Goal: Transaction & Acquisition: Purchase product/service

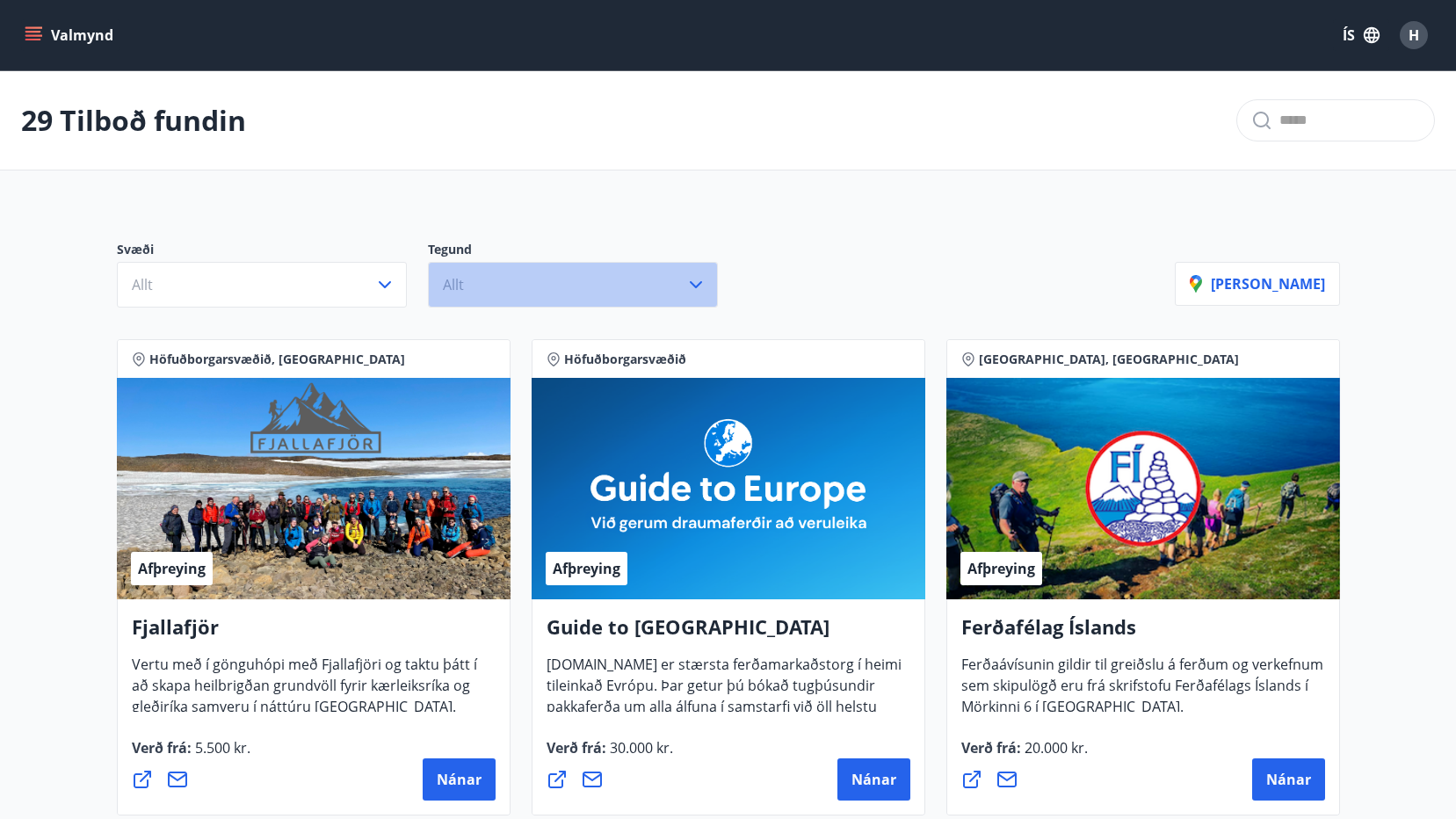
click at [699, 281] on icon "button" at bounding box center [696, 285] width 21 height 21
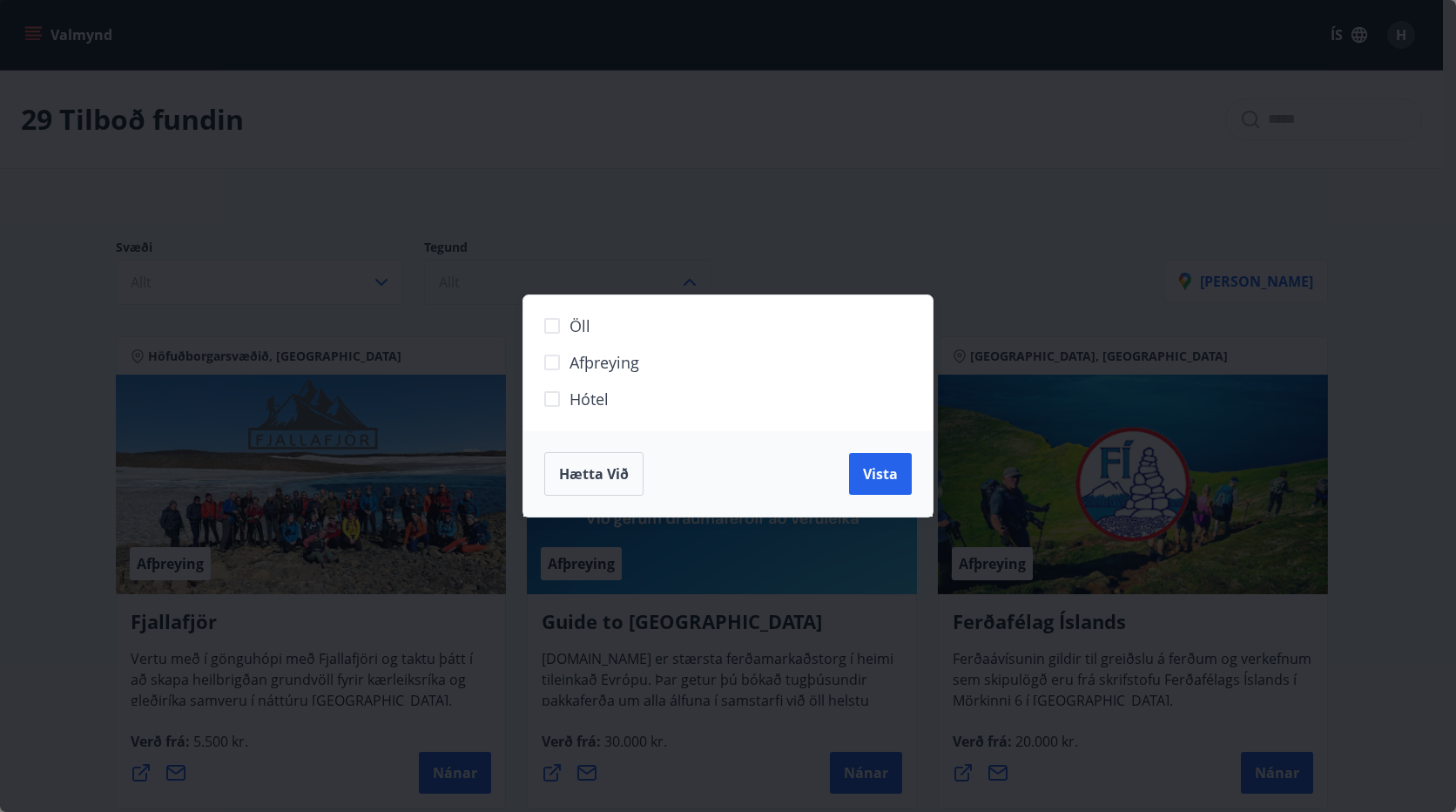
click at [693, 279] on div "Öll Afþreying Hótel Hætta við Vista" at bounding box center [728, 406] width 1456 height 812
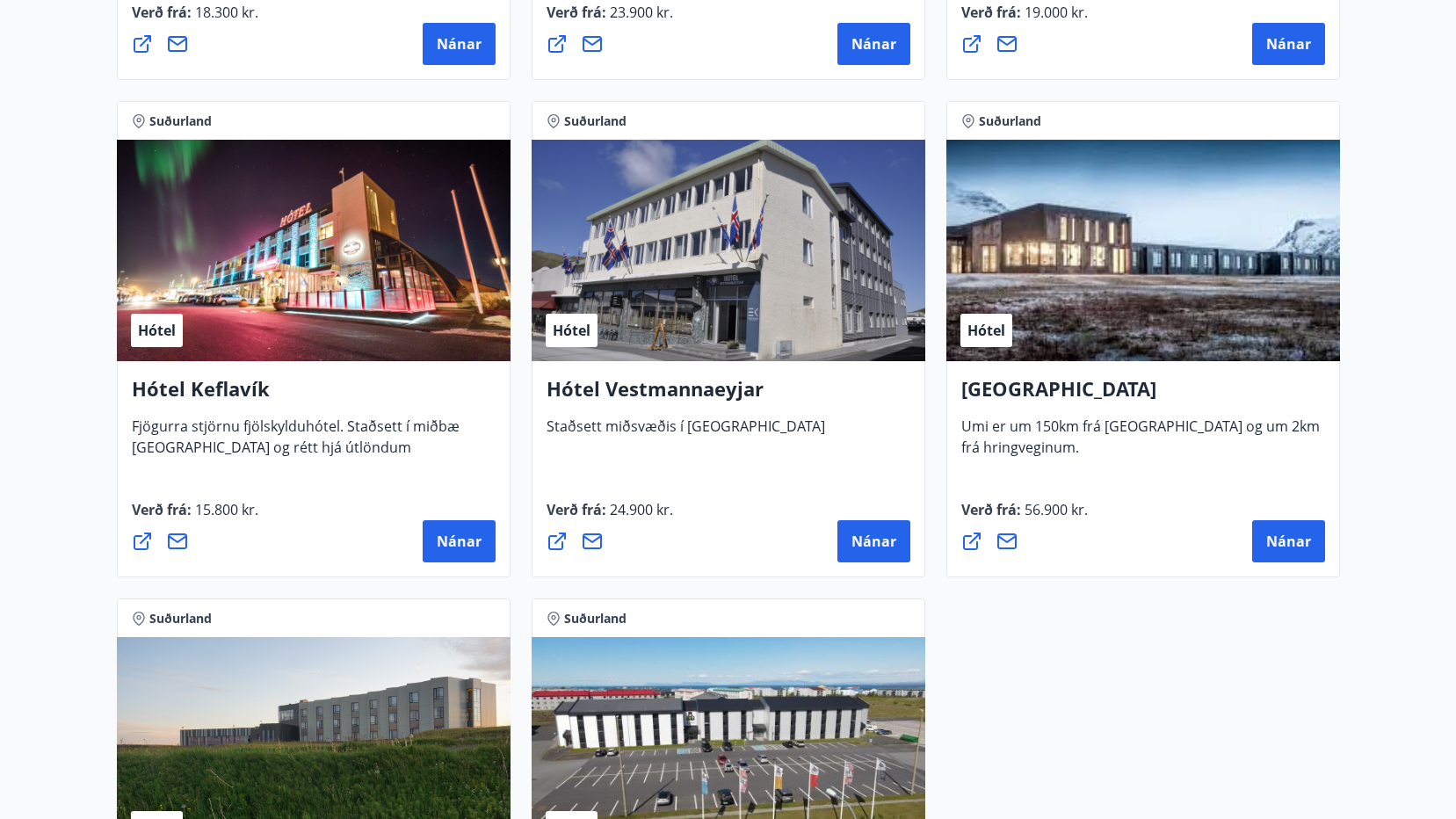
scroll to position [4217, 0]
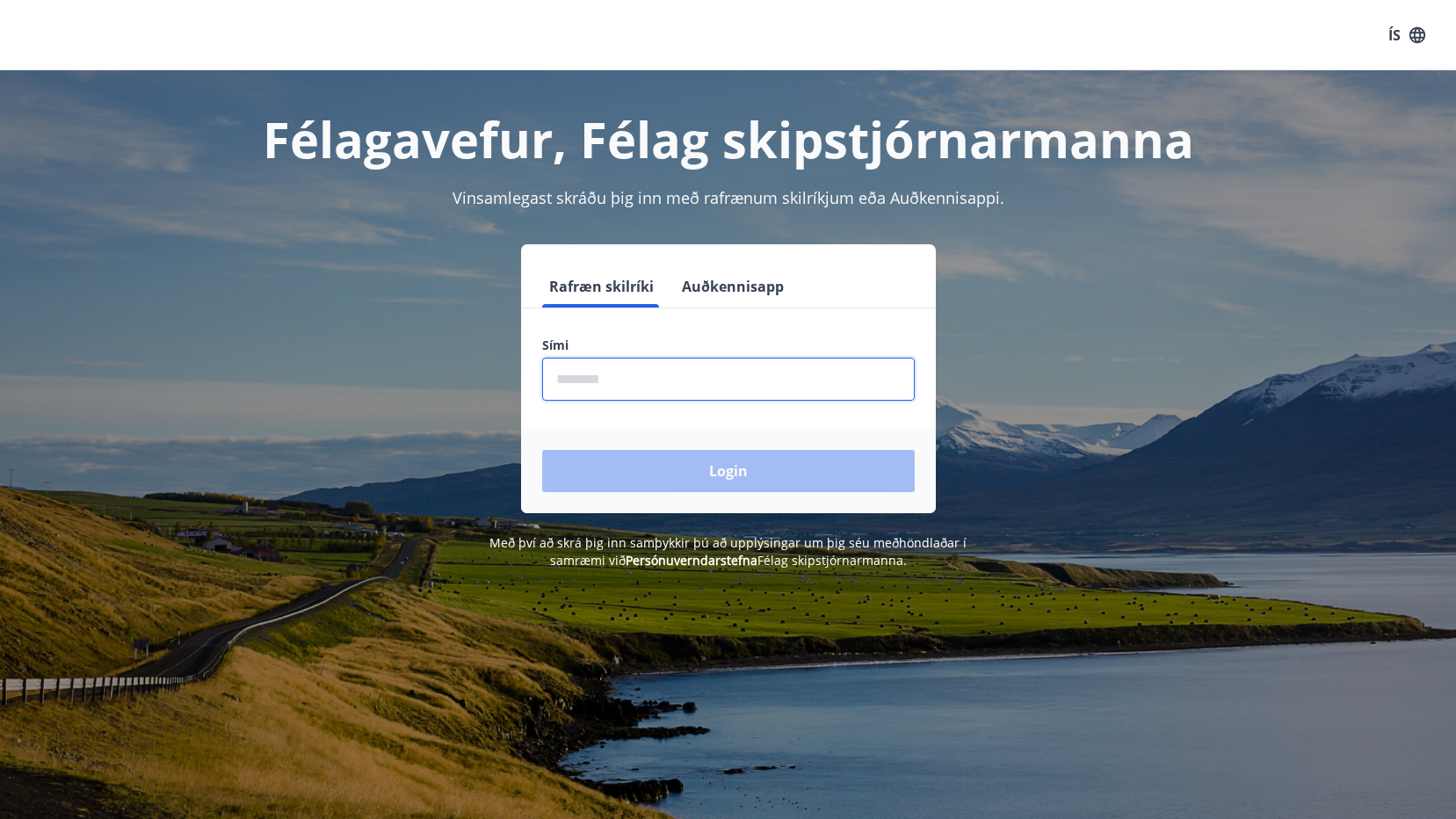
click at [592, 376] on input "phone" at bounding box center [728, 378] width 373 height 43
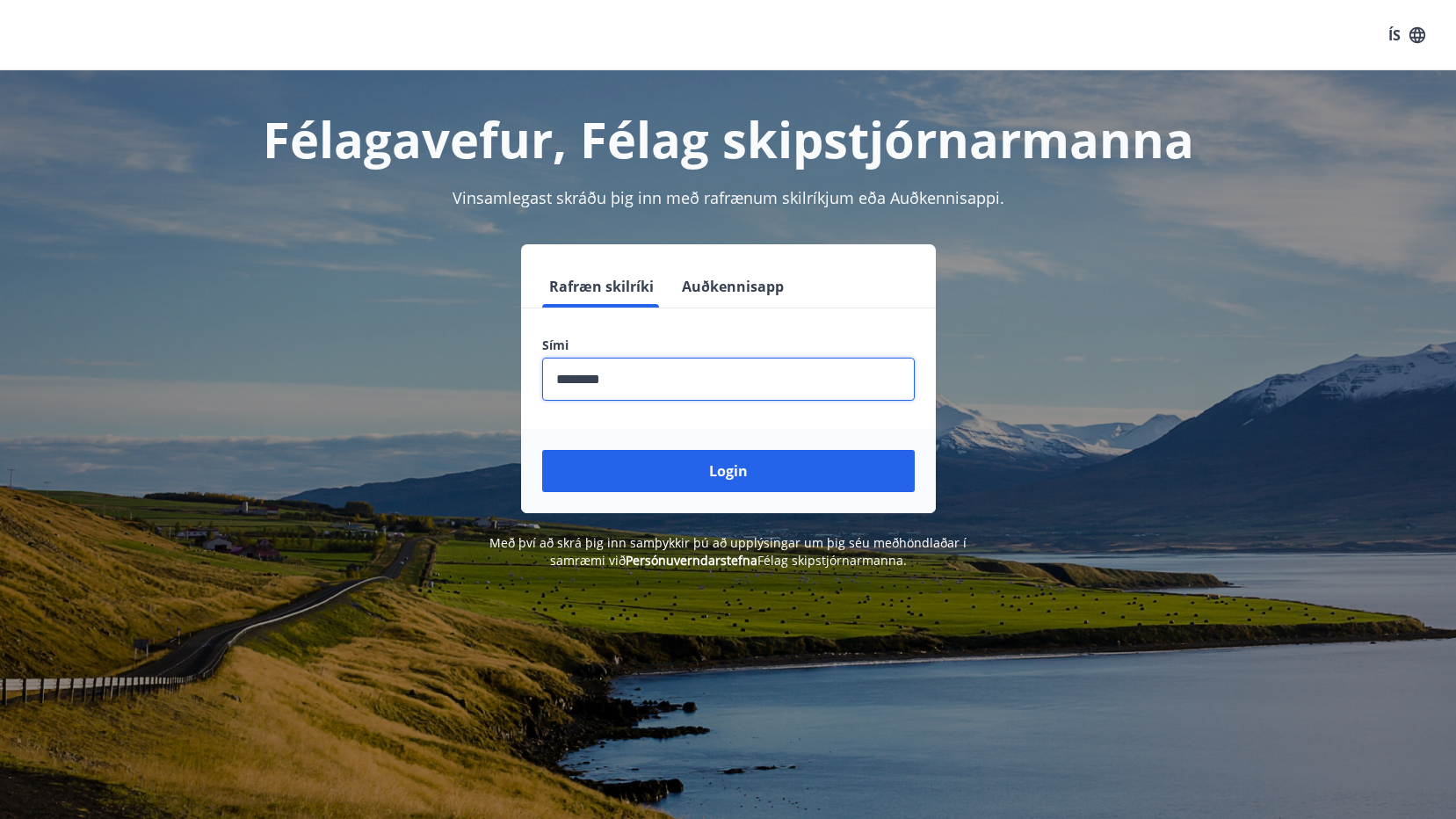
click at [718, 469] on button "Login" at bounding box center [728, 470] width 373 height 42
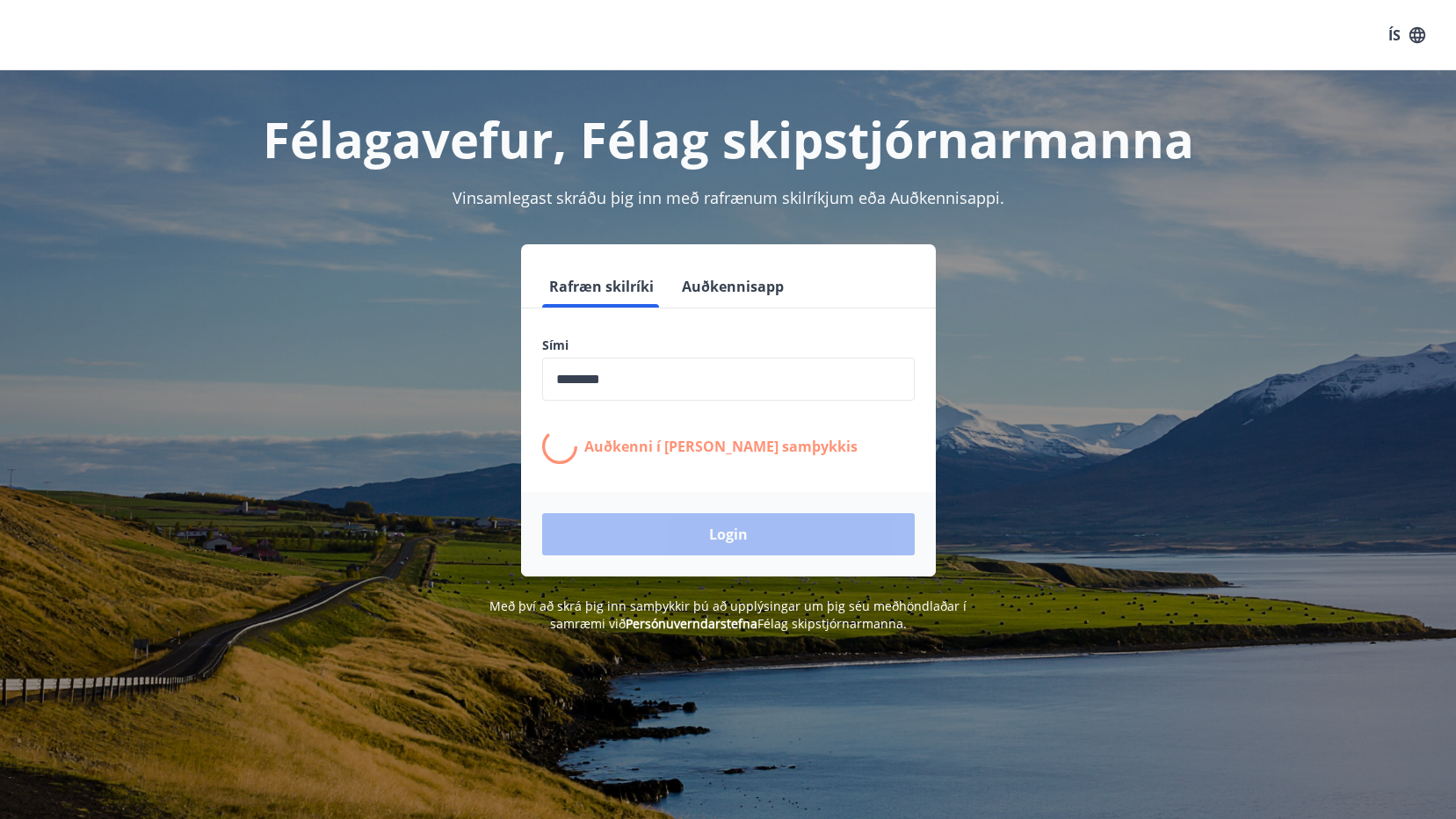
click at [718, 469] on form "Rafræn skilríki Auðkennisapp Sími ​ Auðkenni í síma bíður samþykkis Login" at bounding box center [728, 421] width 415 height 311
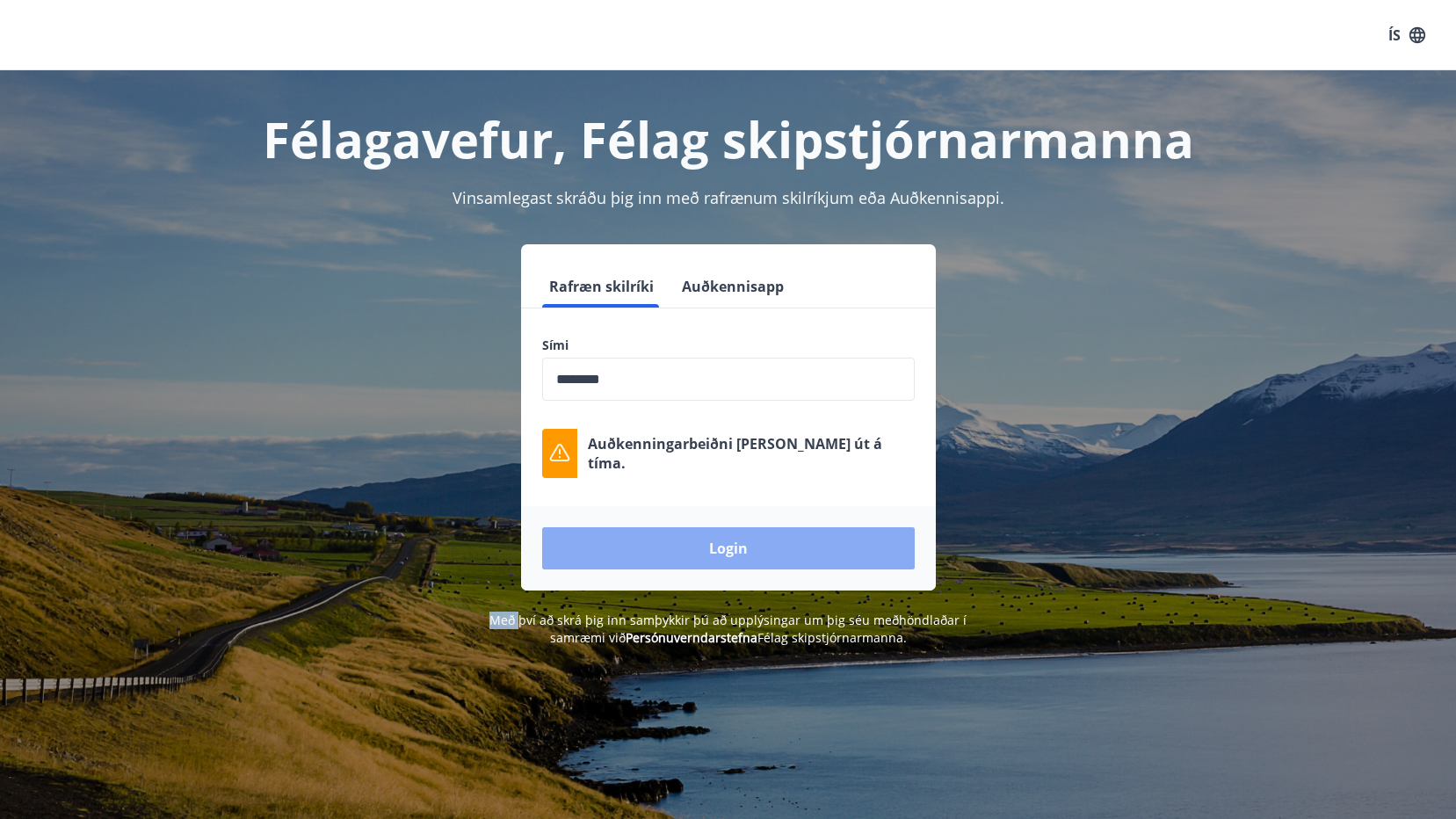
click at [729, 548] on button "Login" at bounding box center [728, 548] width 373 height 42
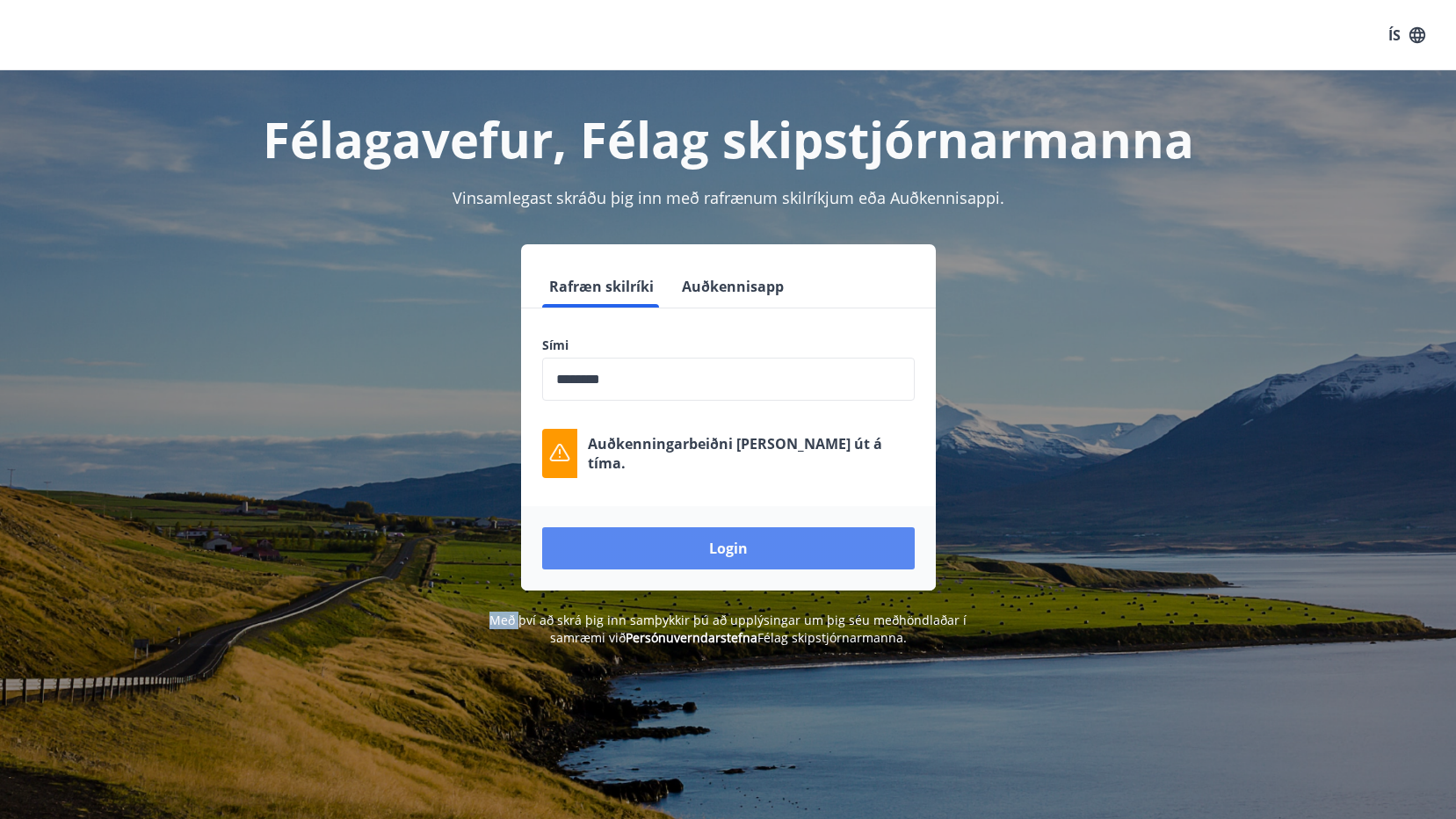
click at [727, 546] on button "Login" at bounding box center [728, 548] width 373 height 42
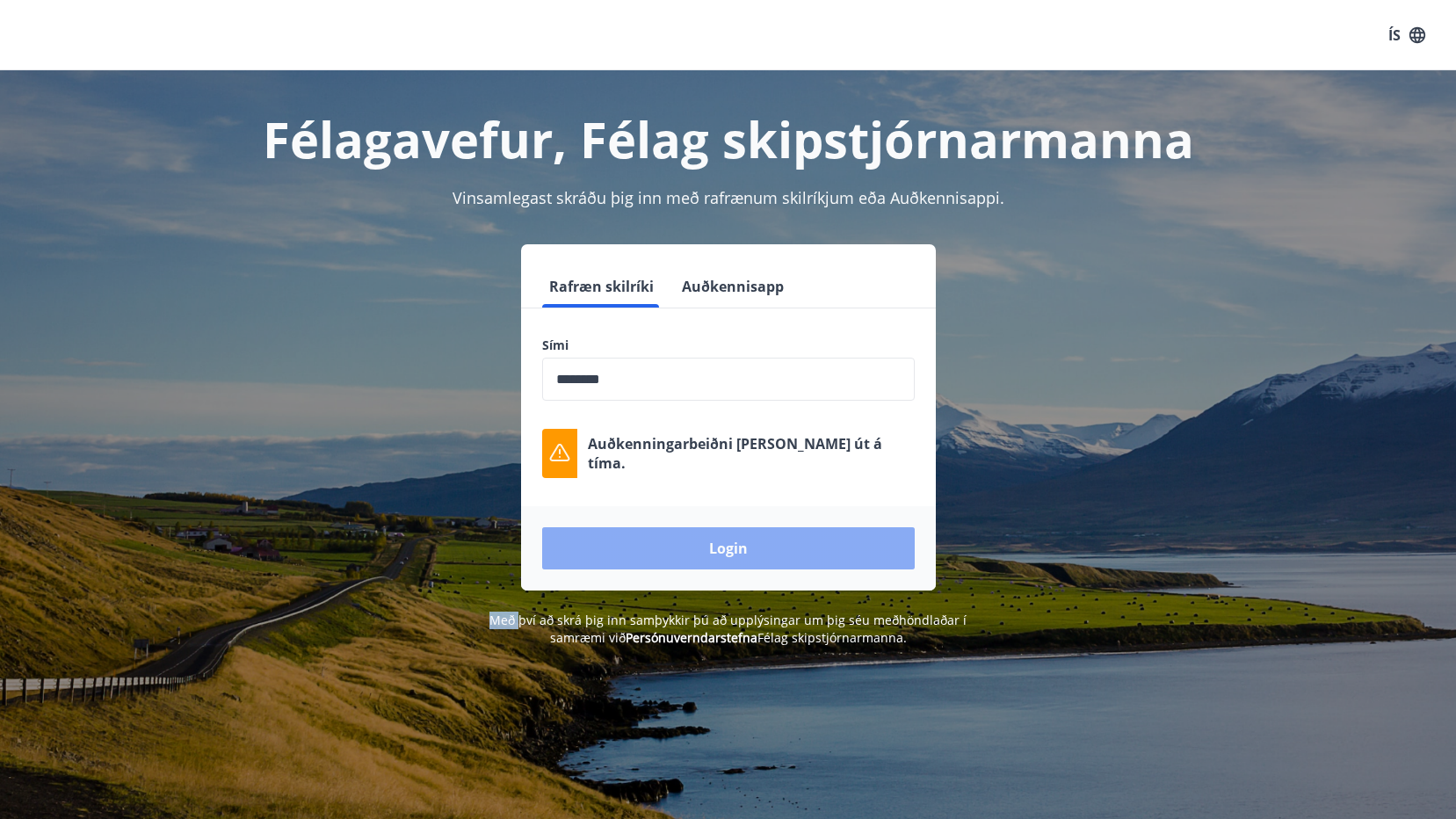
click at [727, 546] on button "Login" at bounding box center [728, 548] width 373 height 42
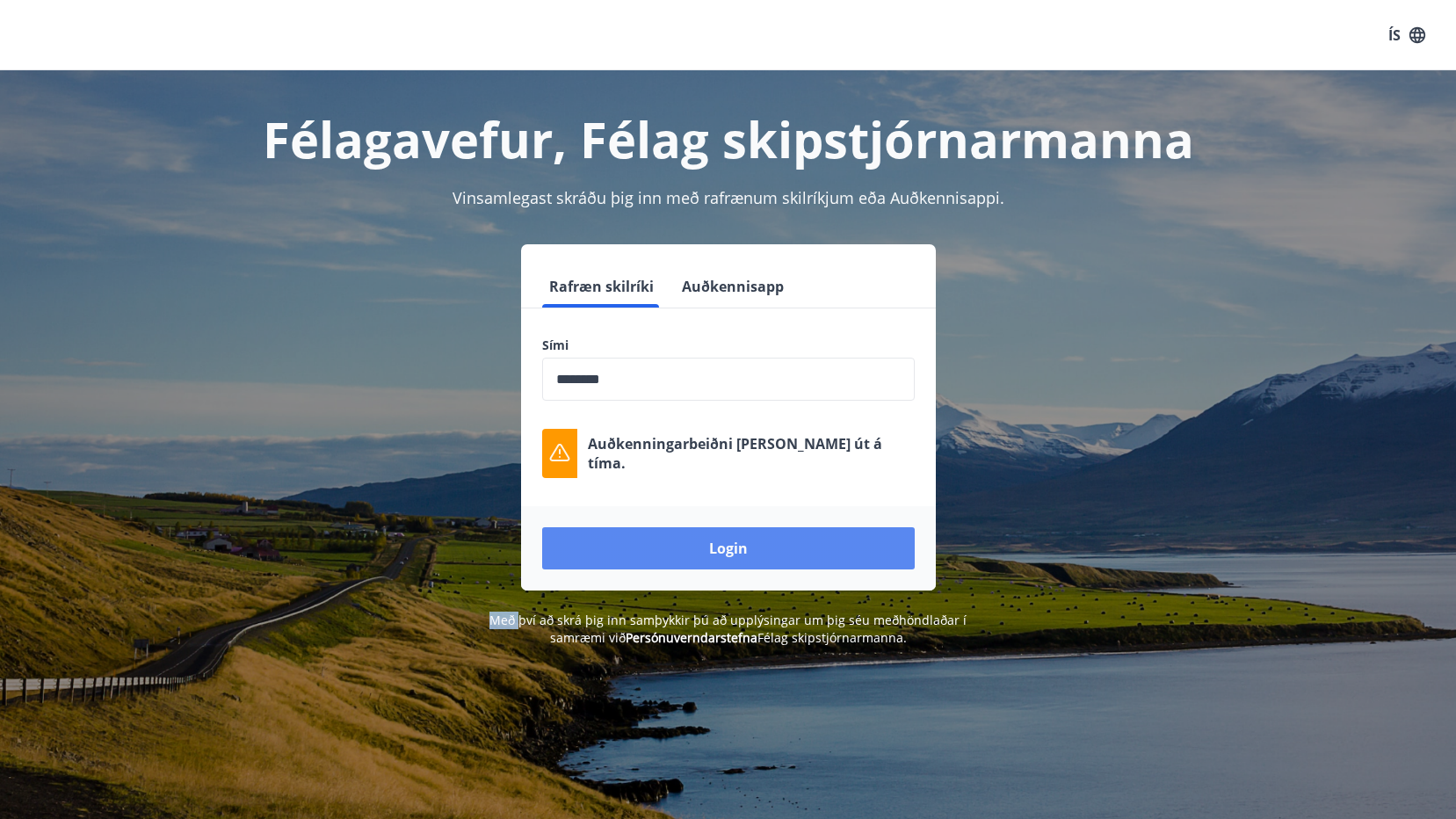
click at [730, 544] on button "Login" at bounding box center [728, 548] width 373 height 42
click at [738, 544] on button "Login" at bounding box center [728, 548] width 373 height 42
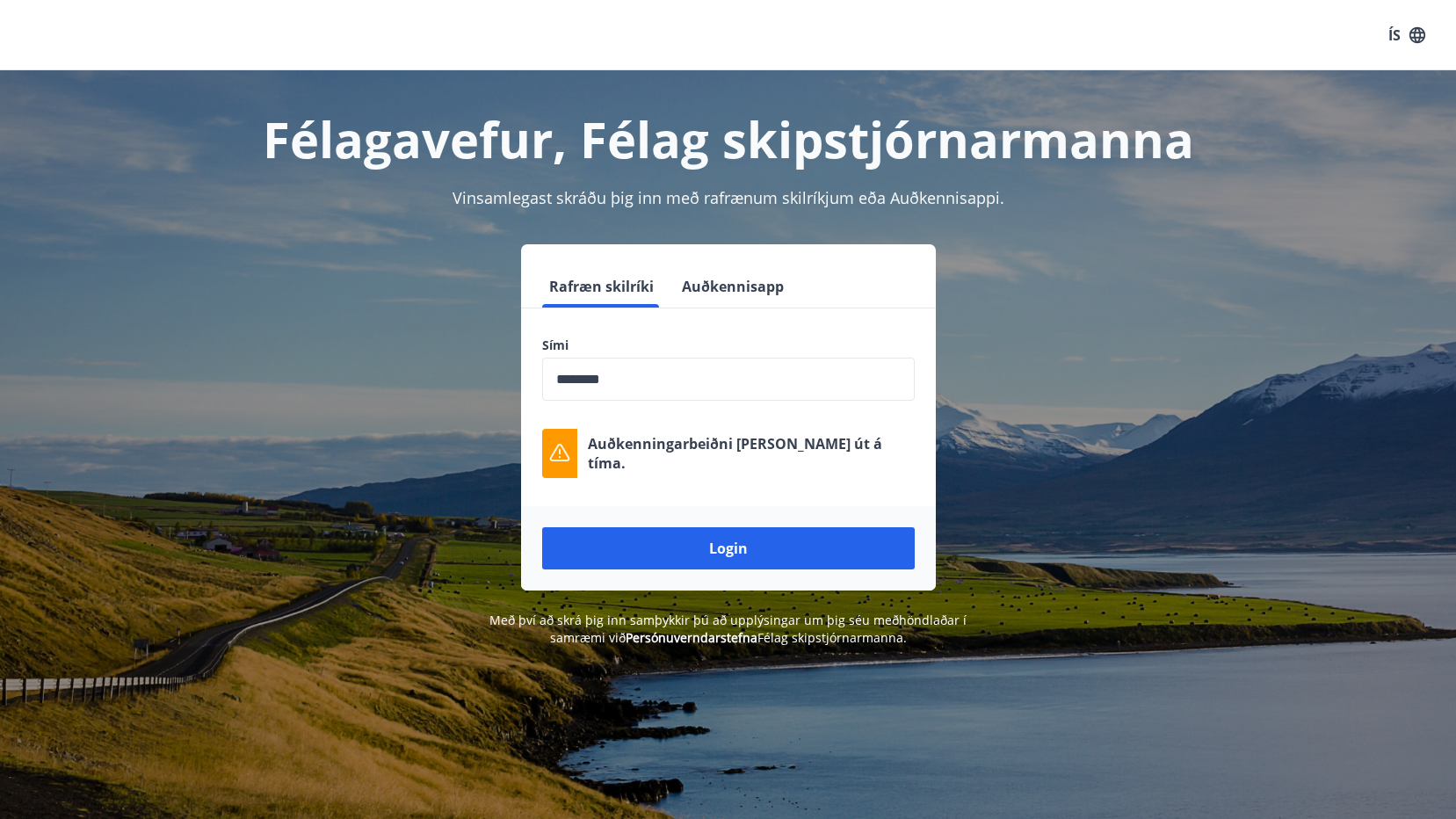
drag, startPoint x: 611, startPoint y: 379, endPoint x: 518, endPoint y: 373, distance: 93.2
click at [572, 377] on input "phone" at bounding box center [728, 378] width 373 height 43
drag, startPoint x: 518, startPoint y: 373, endPoint x: 594, endPoint y: 365, distance: 76.4
click at [560, 367] on input "phone" at bounding box center [728, 378] width 373 height 43
drag, startPoint x: 667, startPoint y: 365, endPoint x: 688, endPoint y: 365, distance: 21.0
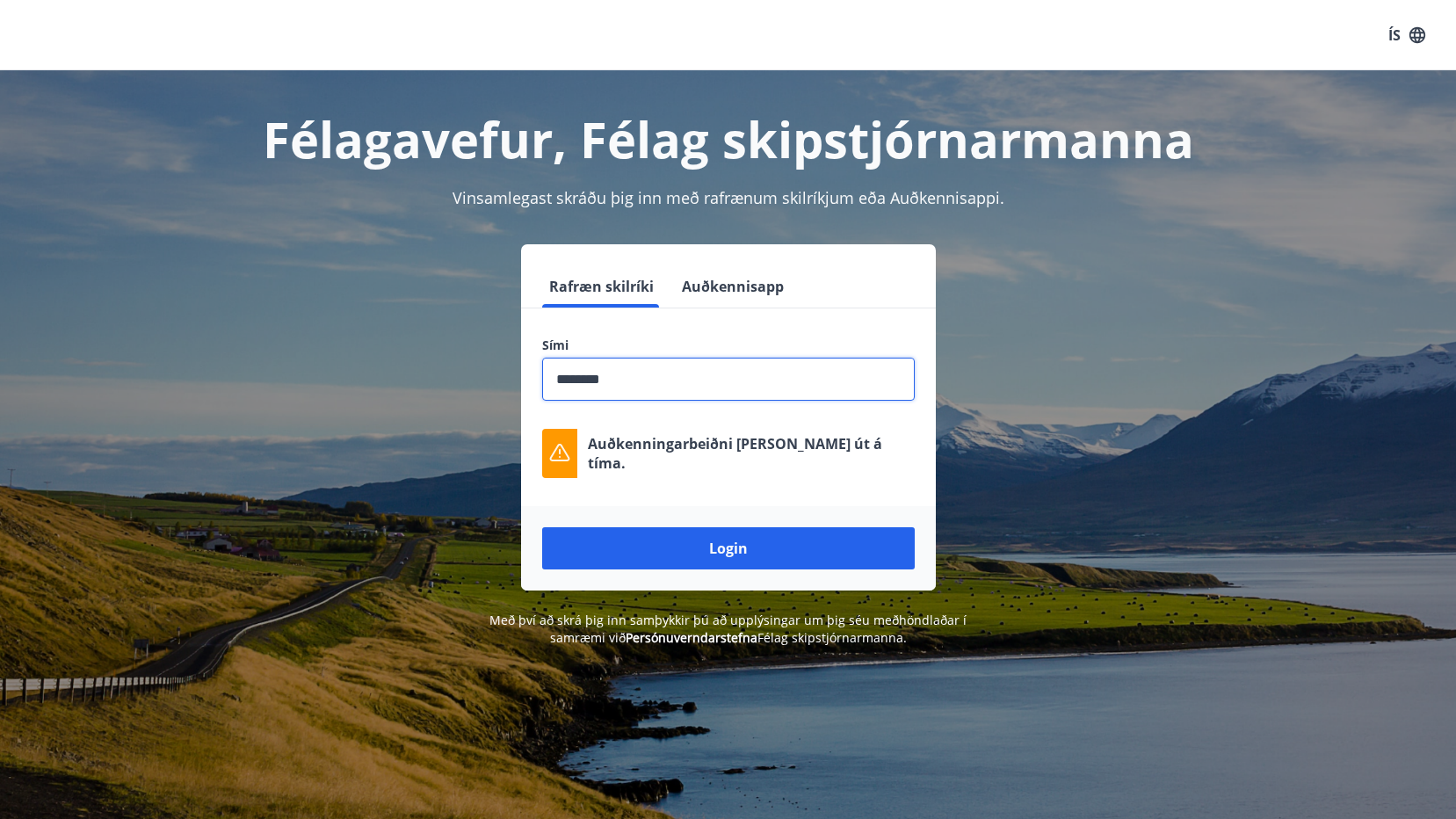
click at [688, 365] on input "phone" at bounding box center [728, 378] width 373 height 43
click at [678, 370] on input "phone" at bounding box center [728, 378] width 373 height 43
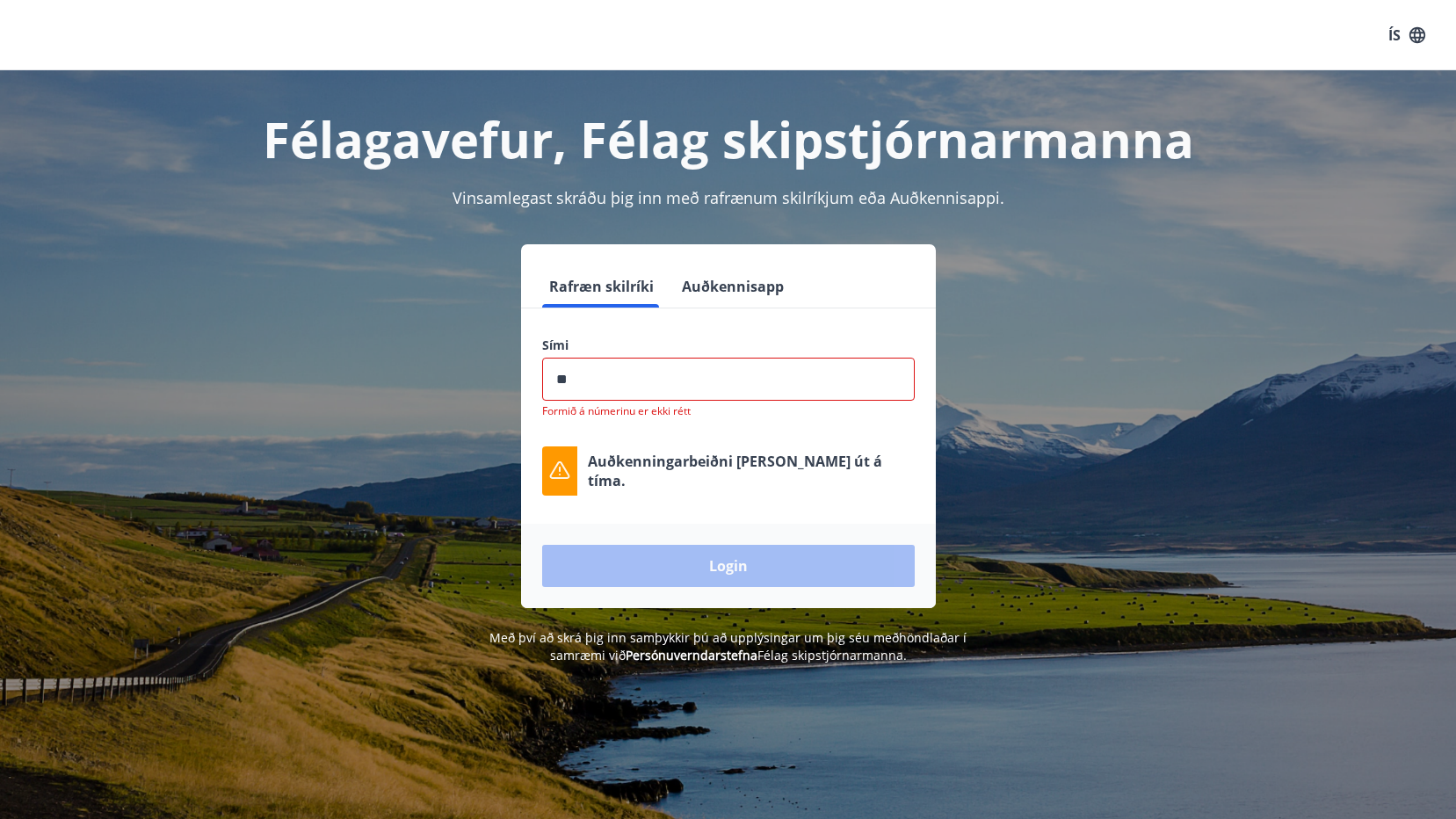
type input "*"
type input "********"
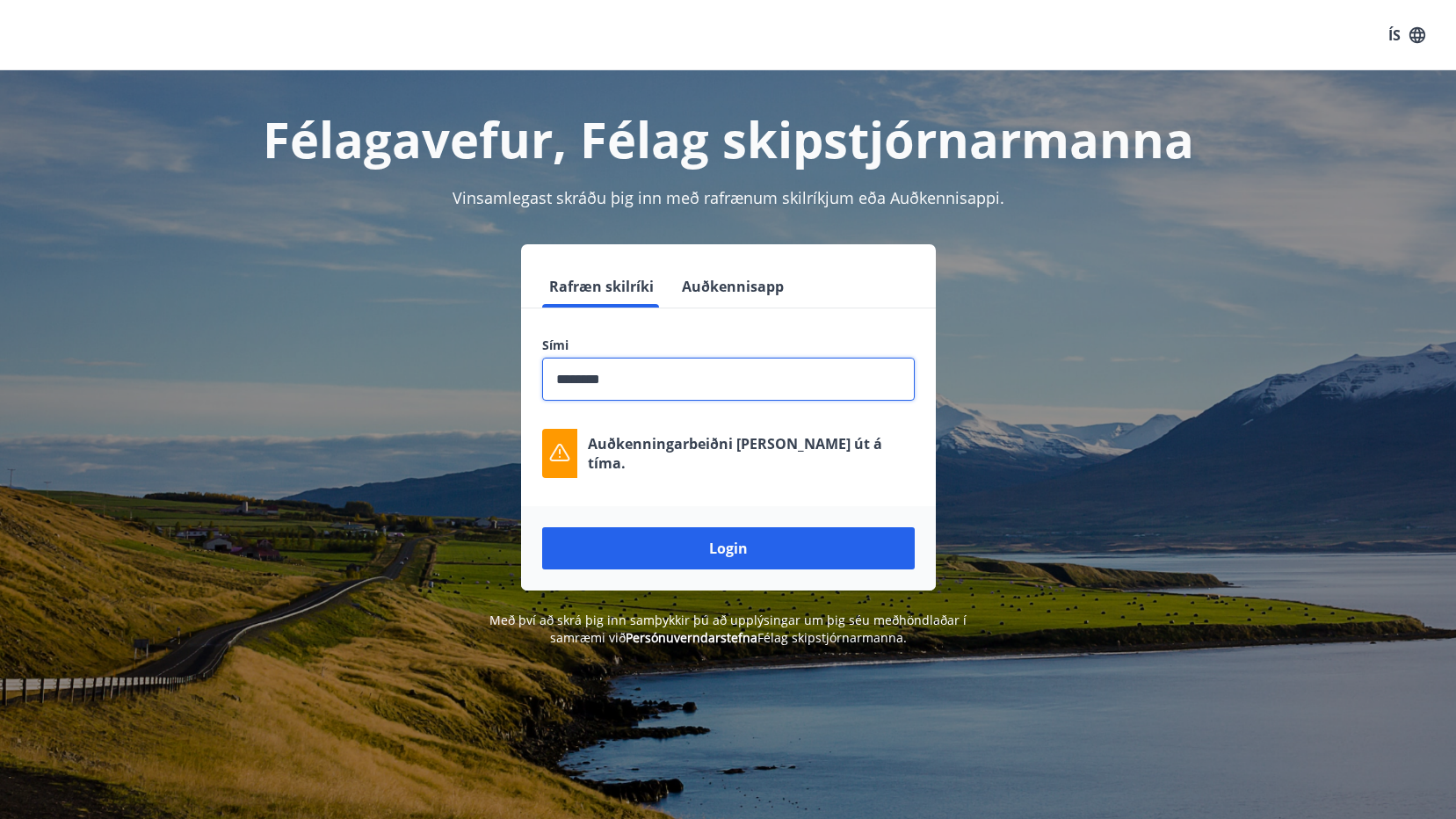
click at [542, 527] on button "Login" at bounding box center [728, 548] width 373 height 42
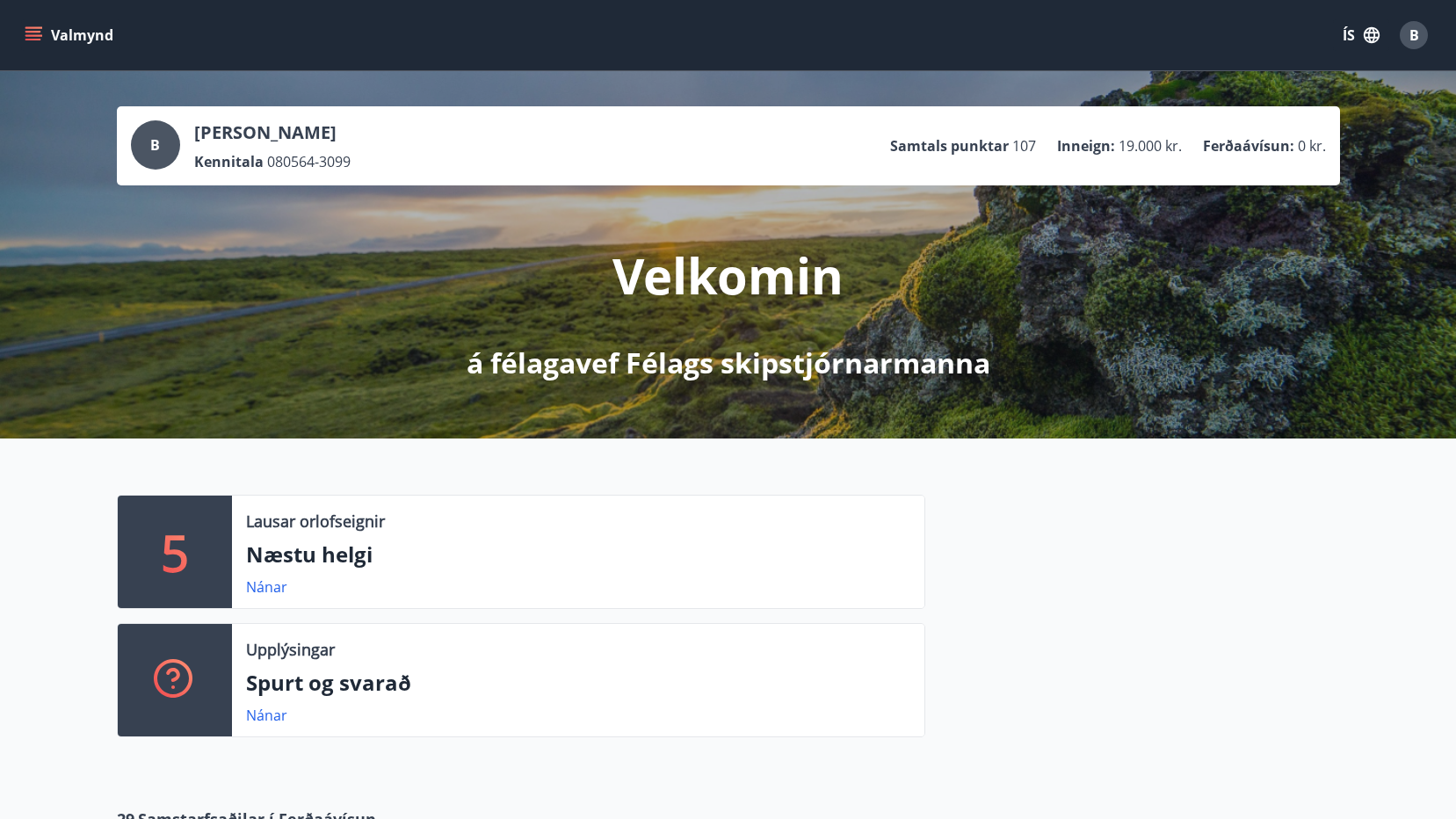
click at [32, 24] on button "Valmynd" at bounding box center [71, 34] width 99 height 31
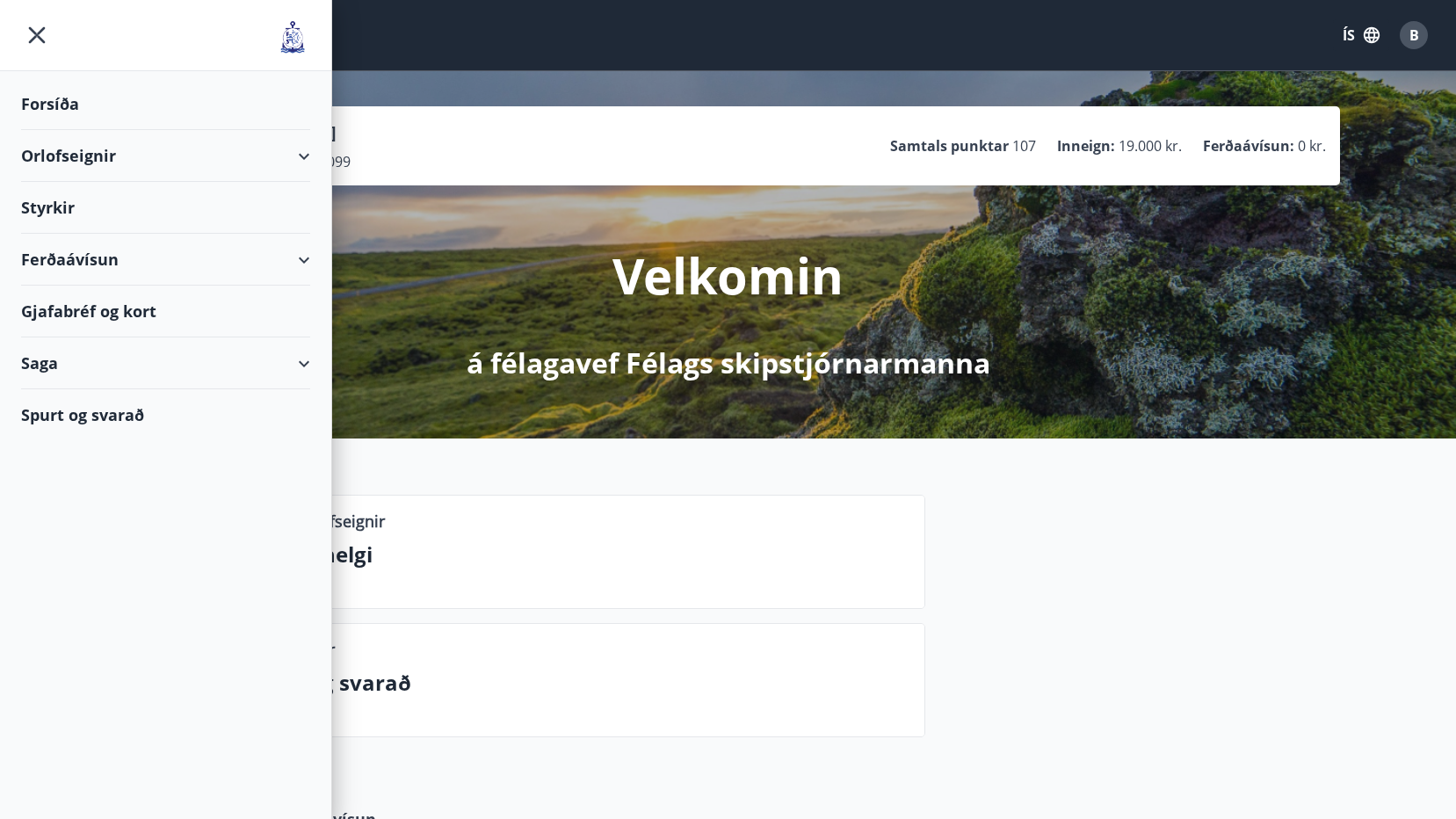
click at [69, 256] on div "Ferðaávísun" at bounding box center [165, 259] width 289 height 51
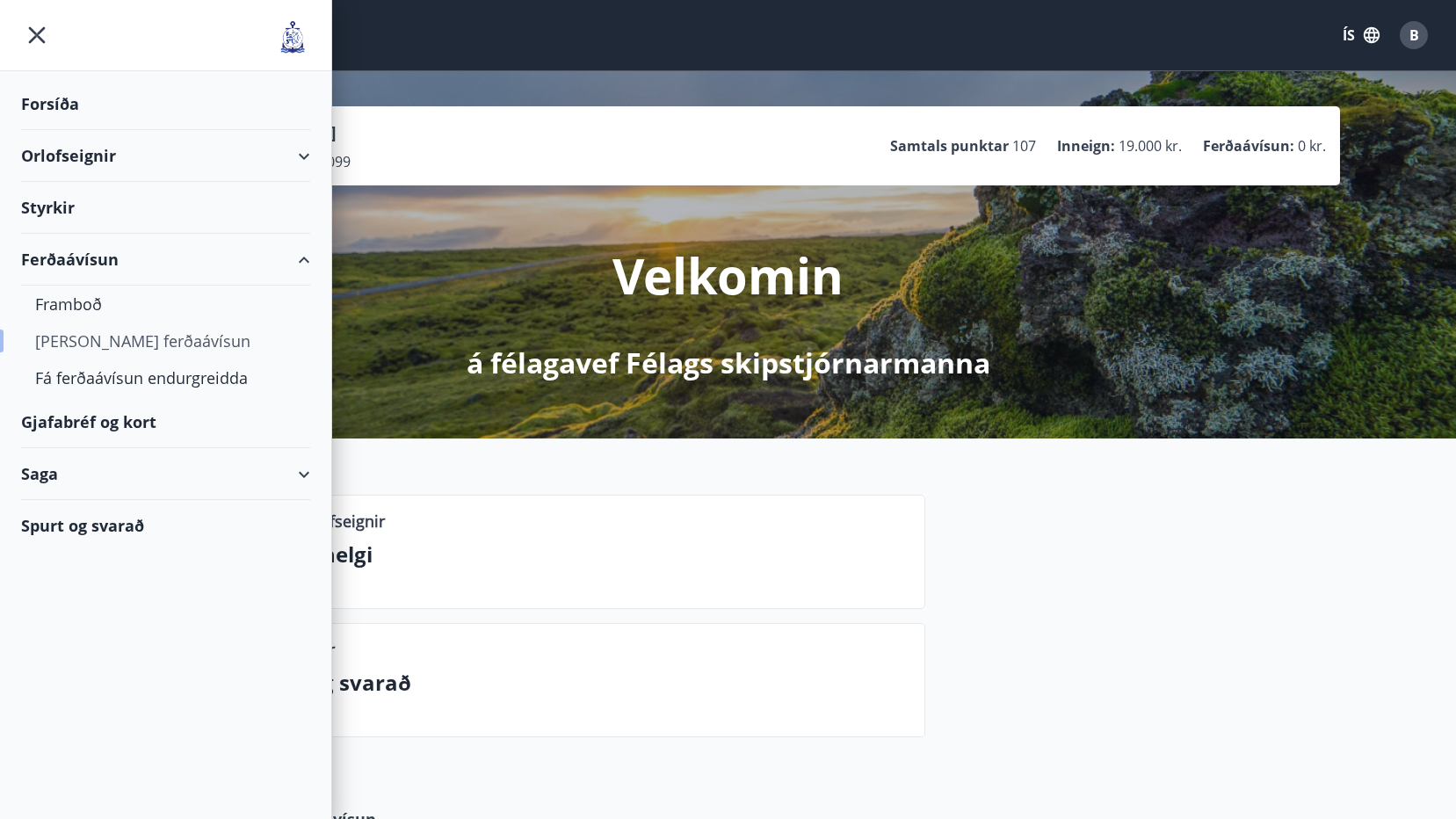
click at [91, 336] on div "[PERSON_NAME] ferðaávísun" at bounding box center [166, 341] width 261 height 37
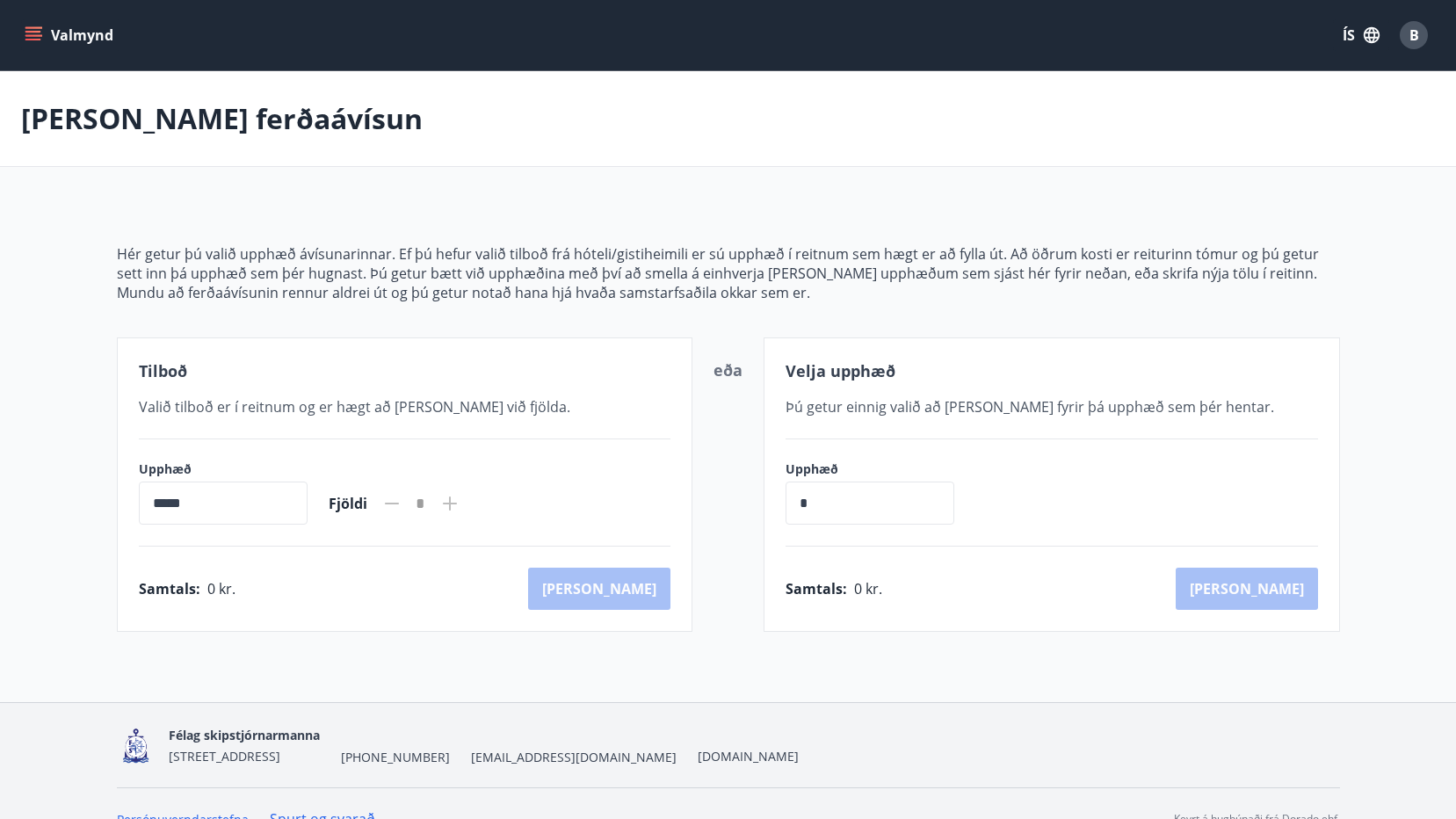
click at [32, 31] on icon "menu" at bounding box center [33, 31] width 16 height 2
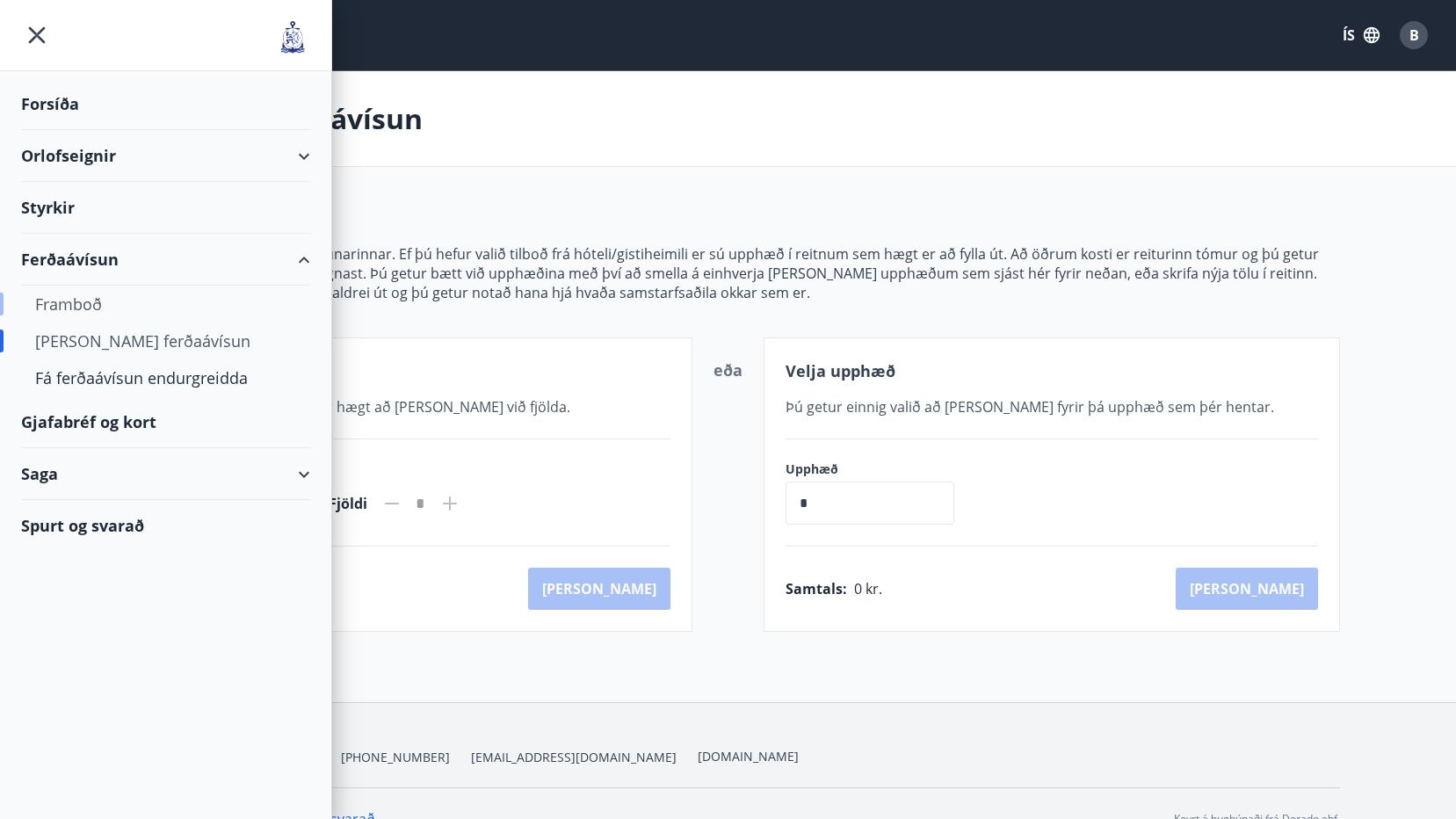
click at [73, 299] on div "Framboð" at bounding box center [166, 304] width 261 height 37
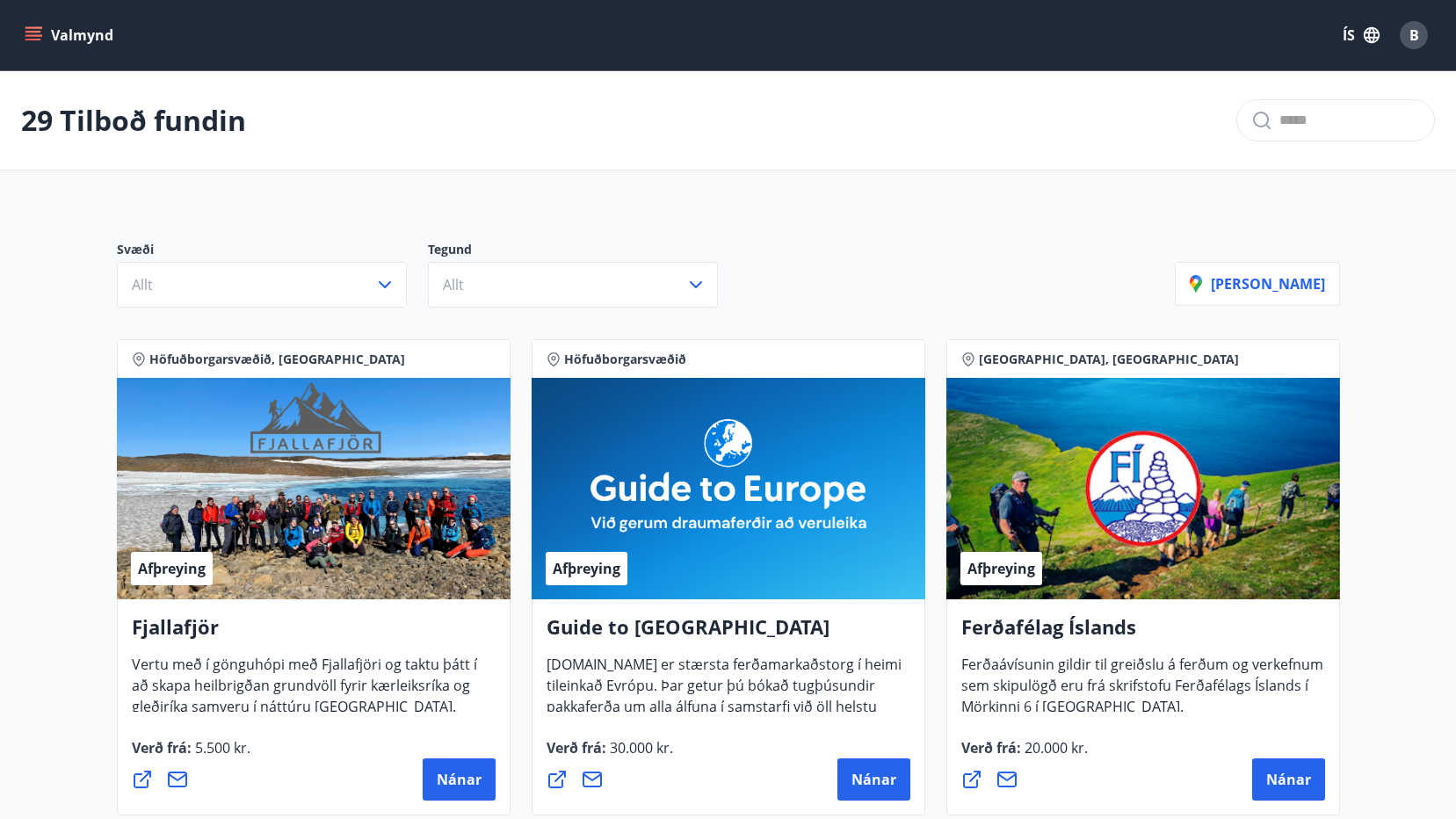
click at [34, 27] on icon "menu" at bounding box center [33, 35] width 17 height 17
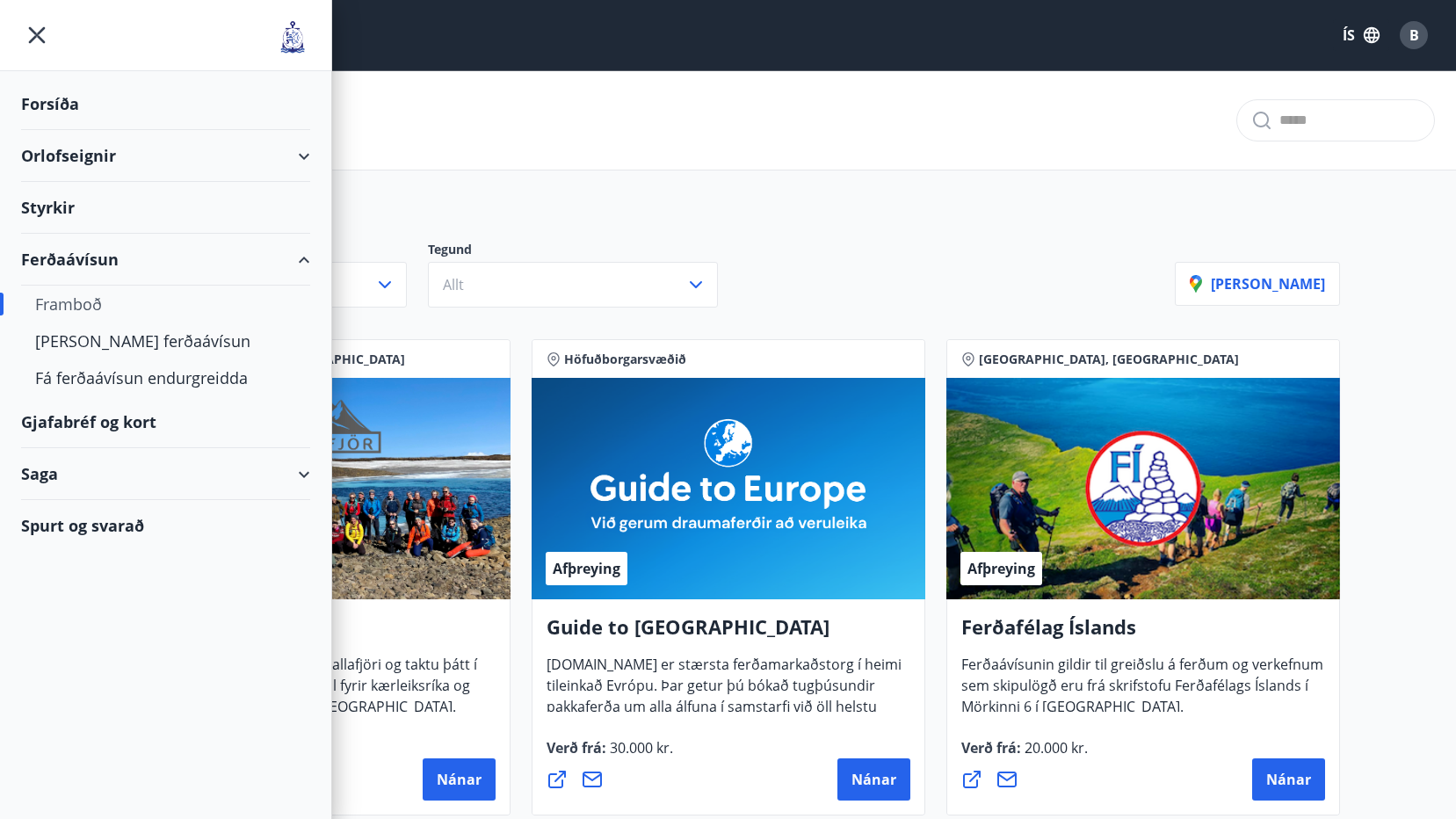
click at [82, 420] on div "Gjafabréf og kort" at bounding box center [165, 422] width 289 height 51
click at [108, 332] on div "[PERSON_NAME] ferðaávísun" at bounding box center [166, 341] width 261 height 37
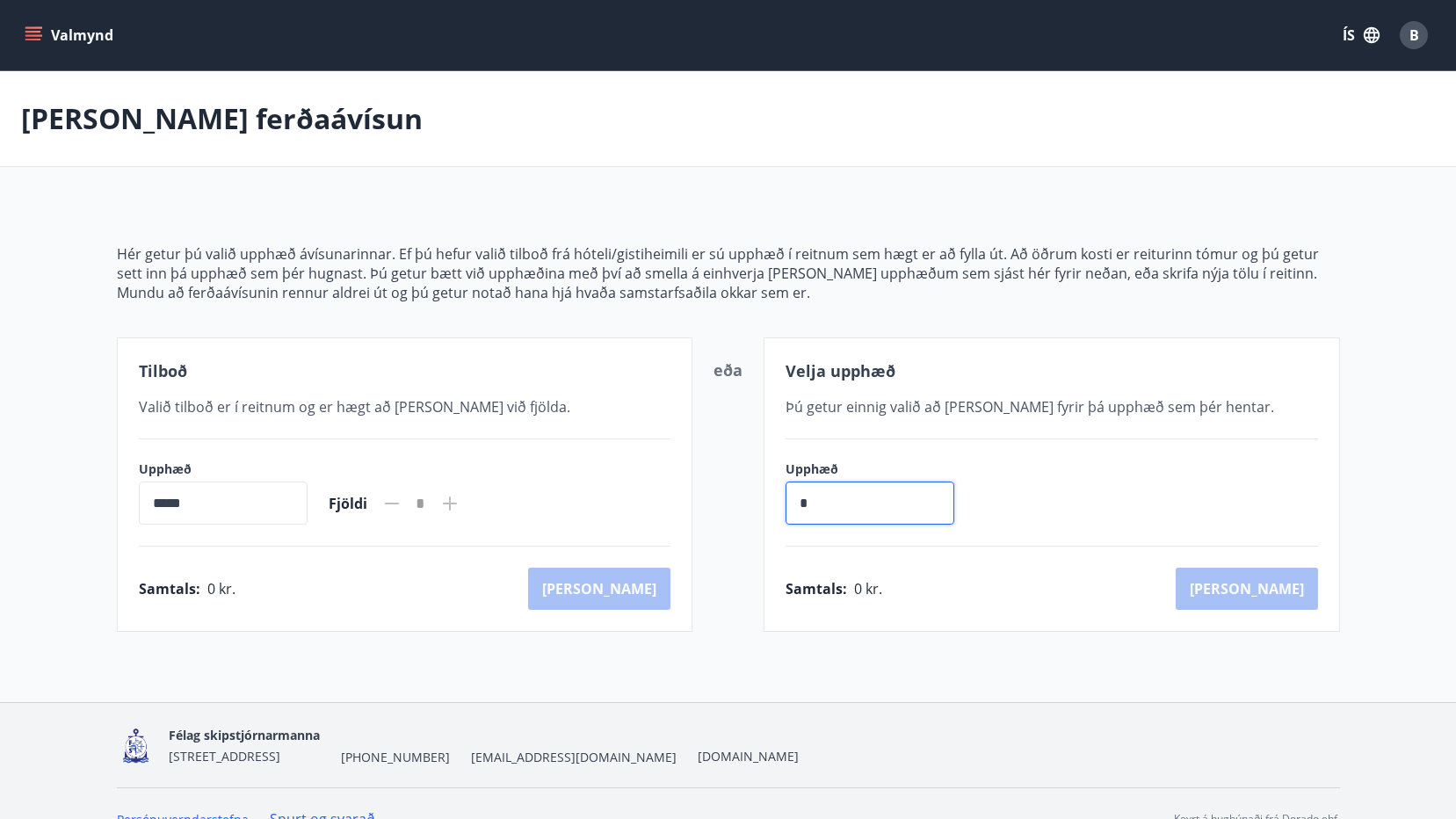
drag, startPoint x: 813, startPoint y: 494, endPoint x: 720, endPoint y: 510, distance: 94.4
click at [721, 510] on div "Tilboð Valið tilboð er í reitnum og er hægt að bæta við fjölda. Upphæð ***** ​ …" at bounding box center [729, 484] width 1223 height 294
type input "******"
click at [1290, 583] on button "Kaup" at bounding box center [1246, 589] width 142 height 42
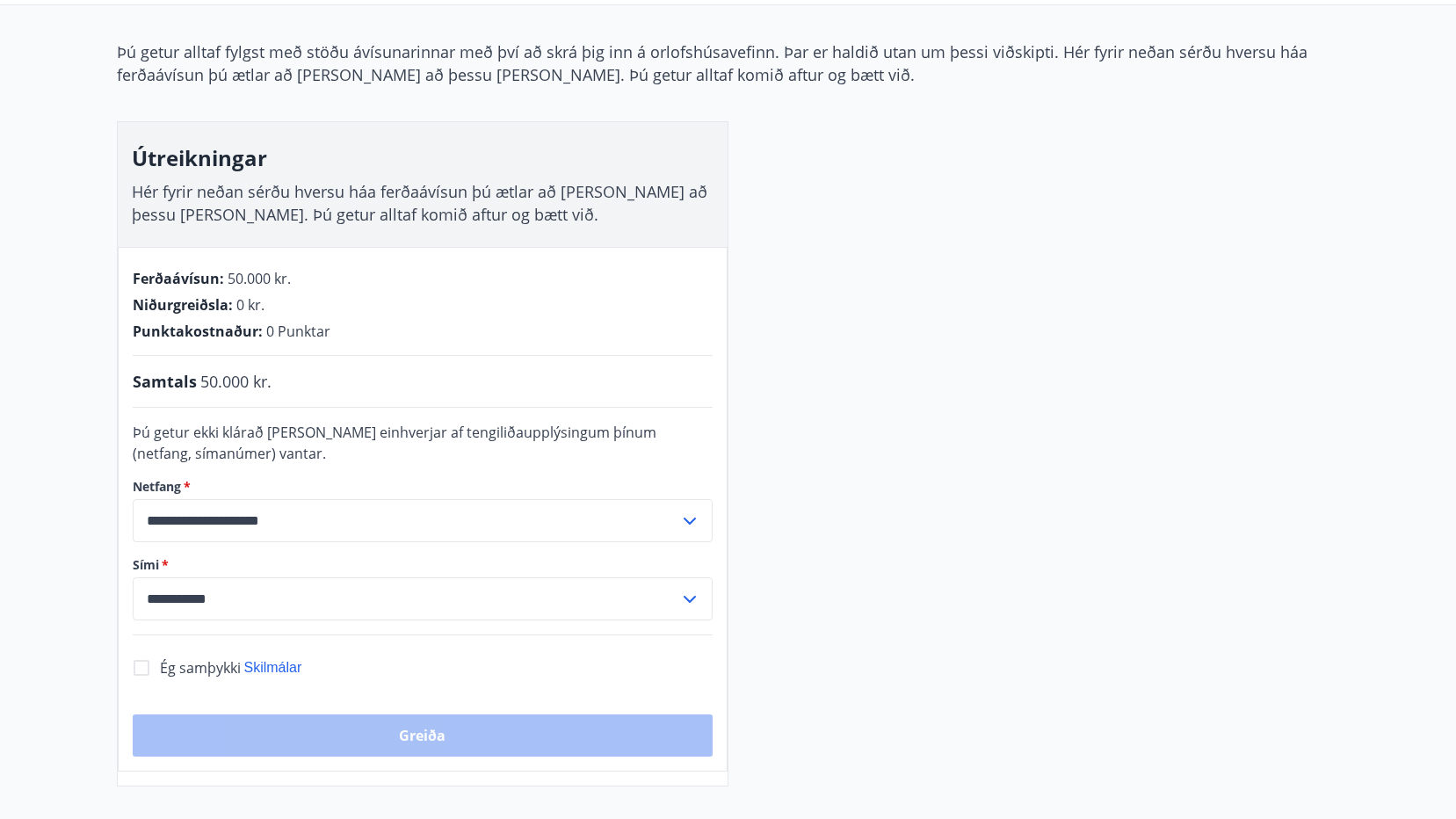
scroll to position [175, 0]
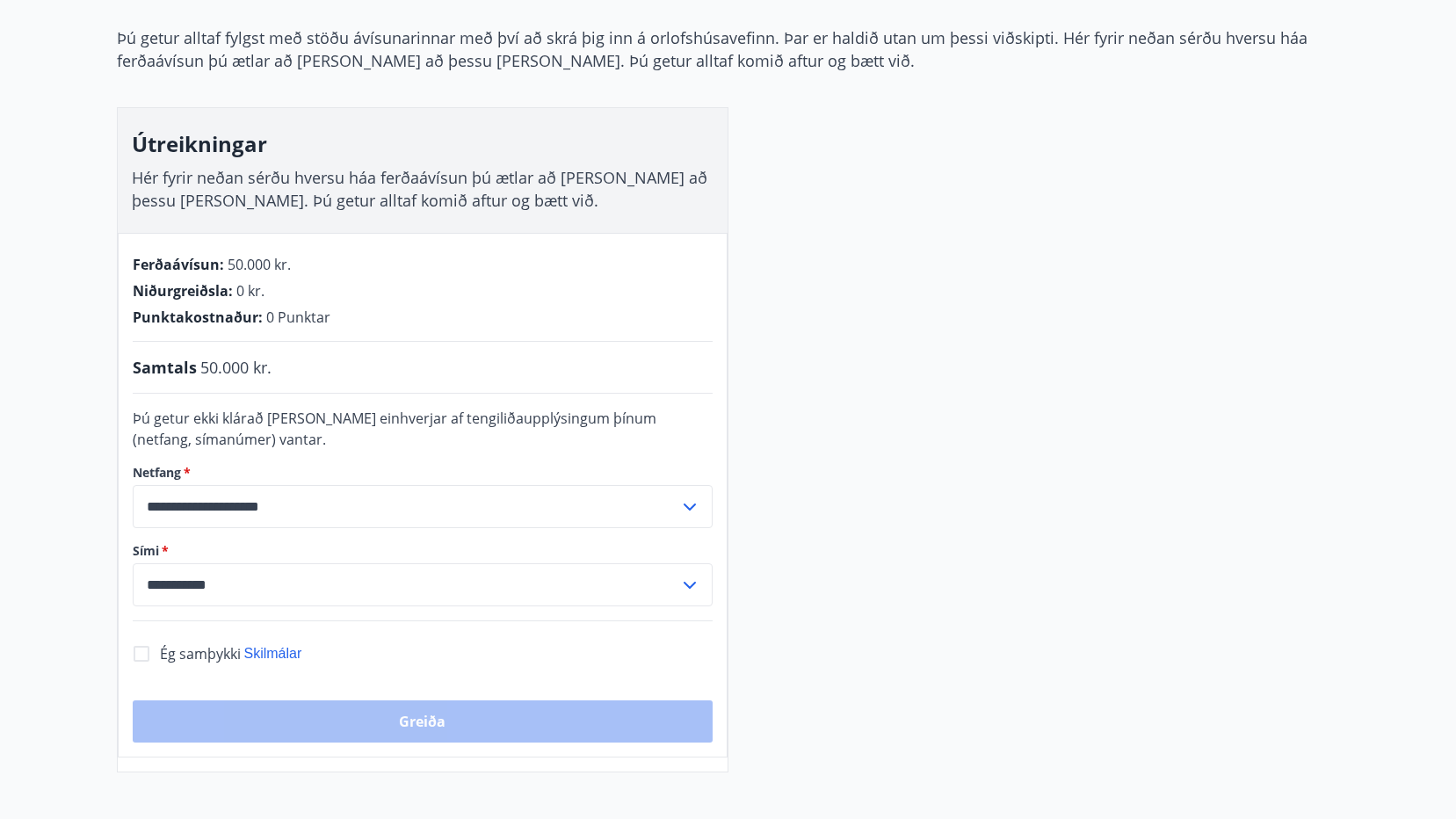
click at [241, 582] on input "**********" at bounding box center [406, 584] width 547 height 43
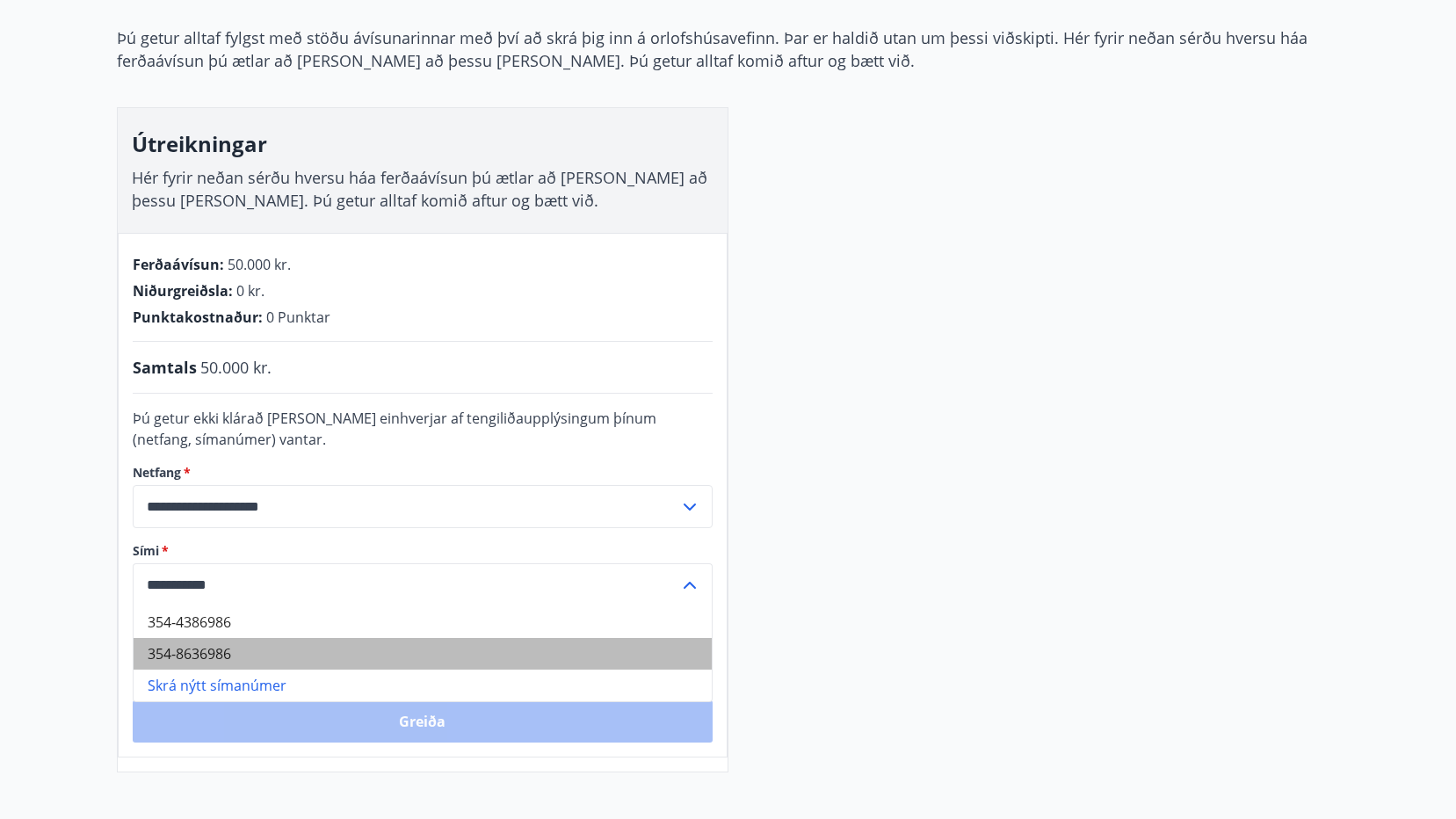
click at [214, 648] on li "354-8636986" at bounding box center [422, 653] width 578 height 31
type input "**********"
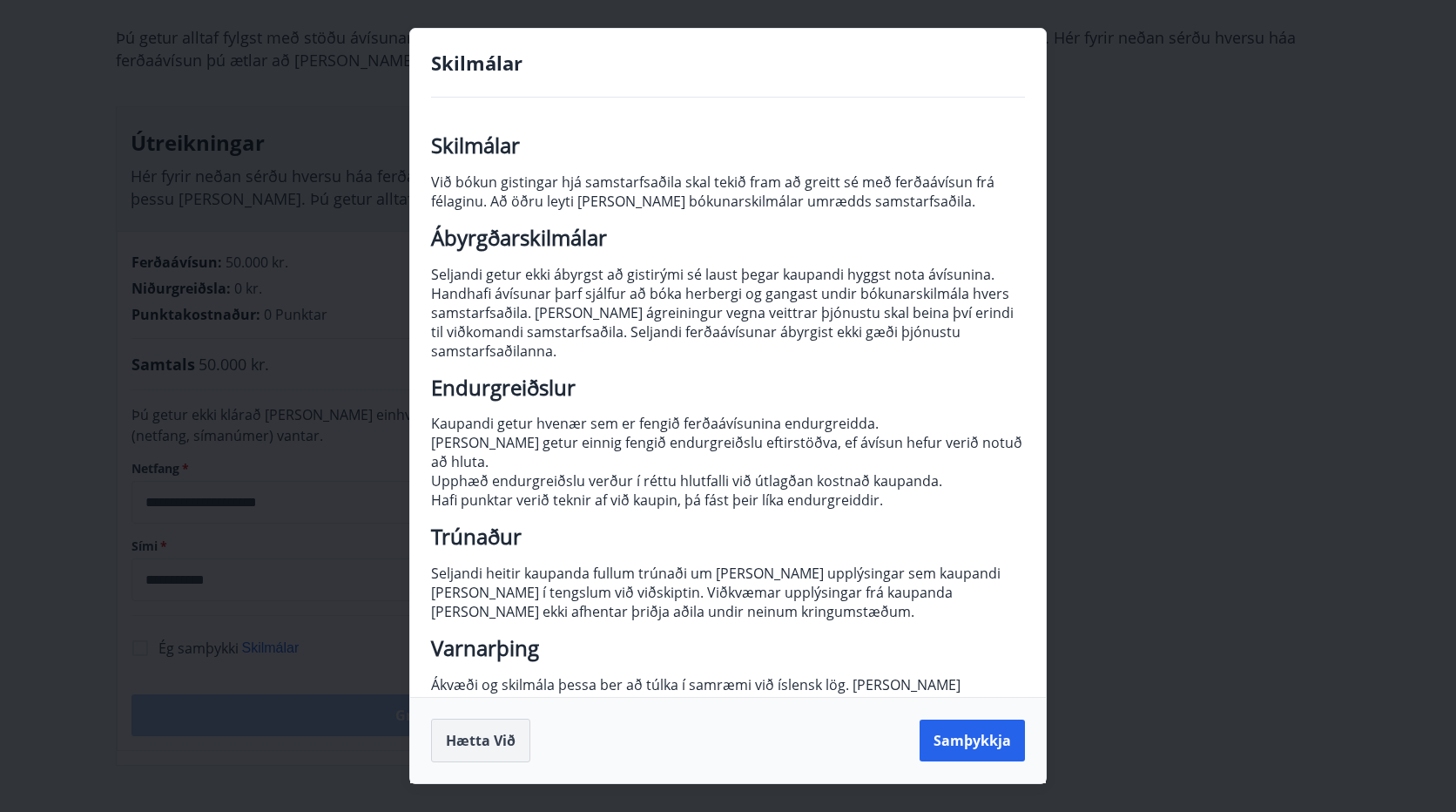
click at [487, 732] on button "Hætta við" at bounding box center [481, 740] width 99 height 43
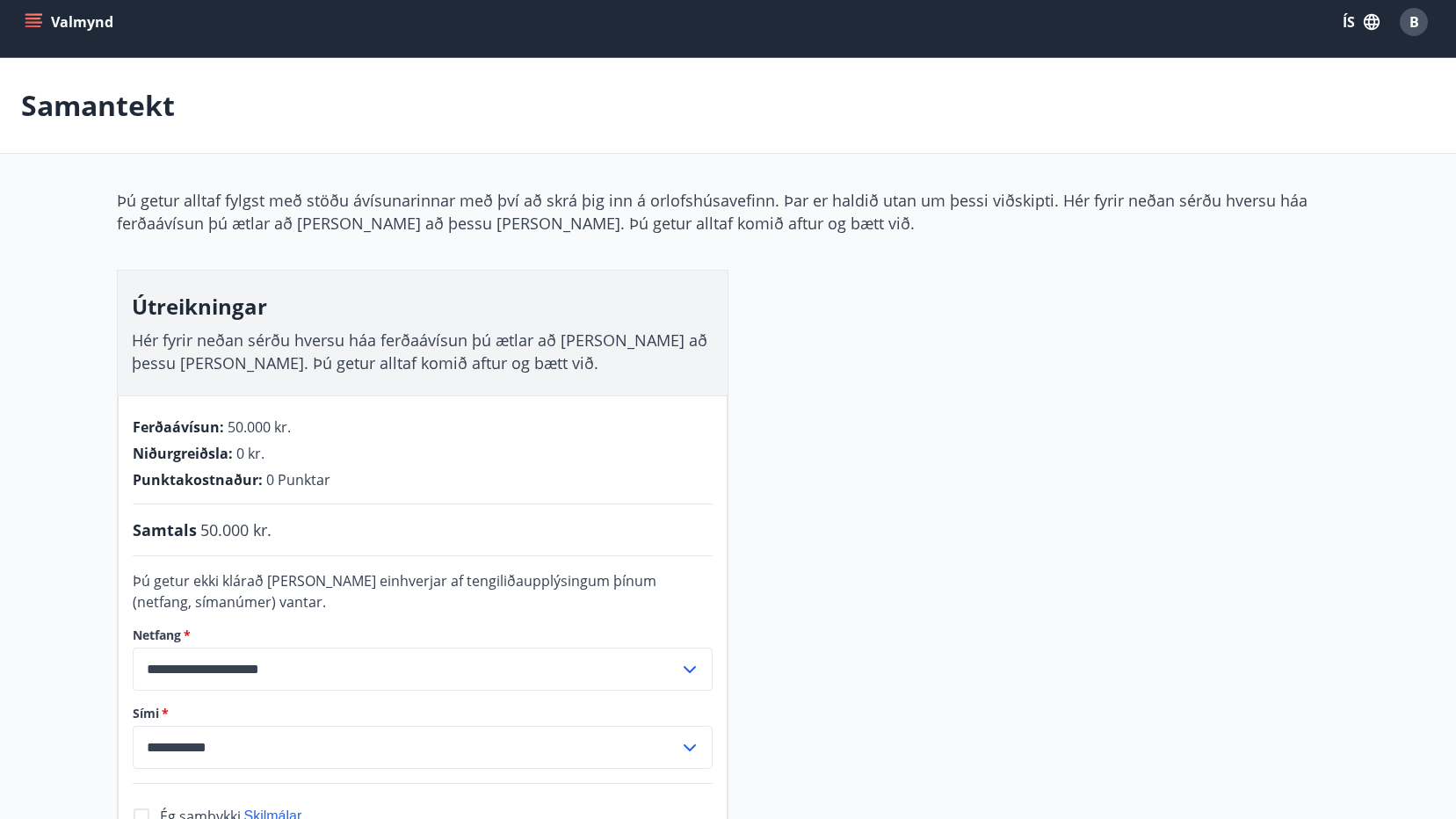
scroll to position [0, 0]
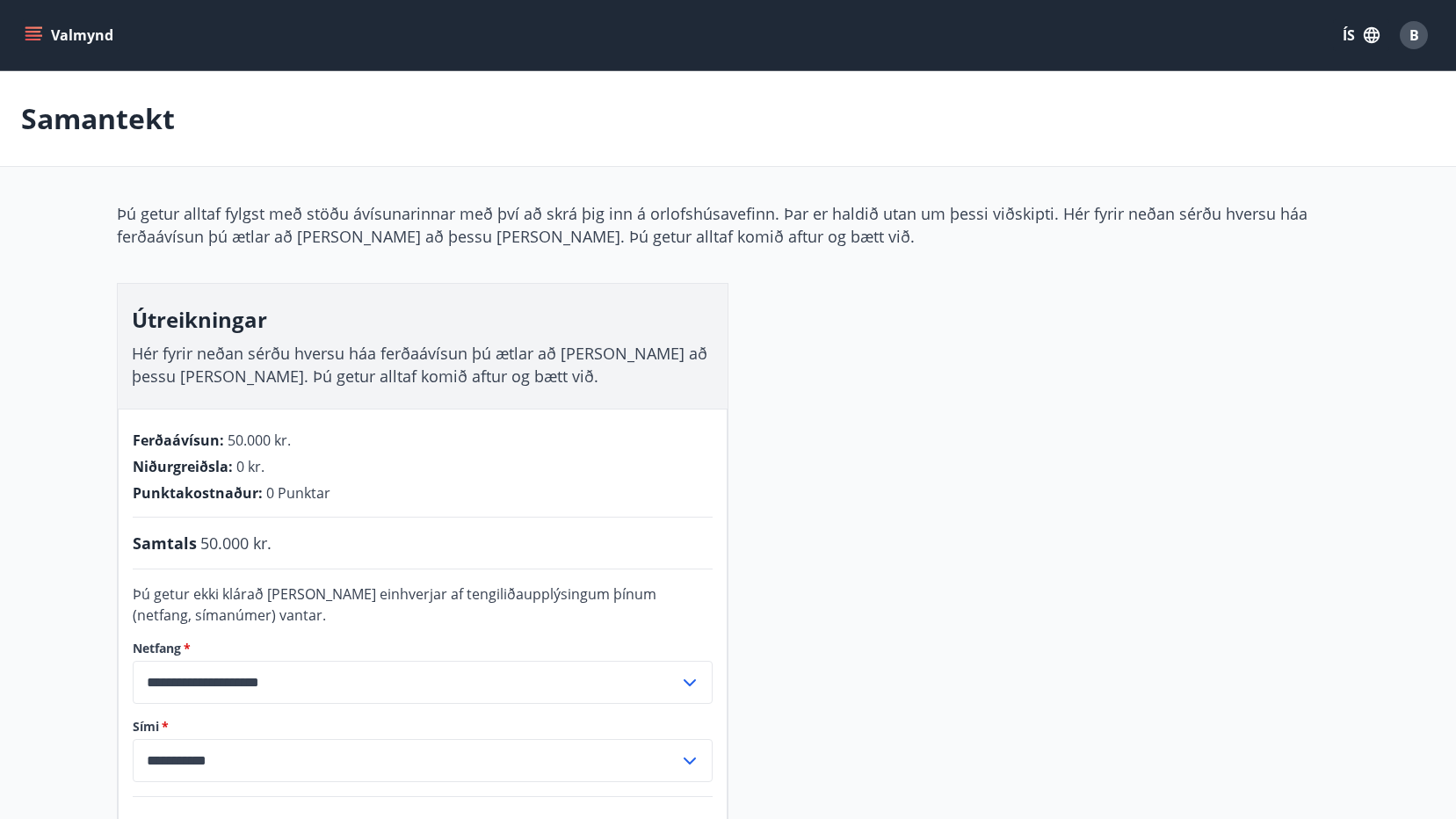
click at [29, 31] on icon "menu" at bounding box center [33, 31] width 16 height 2
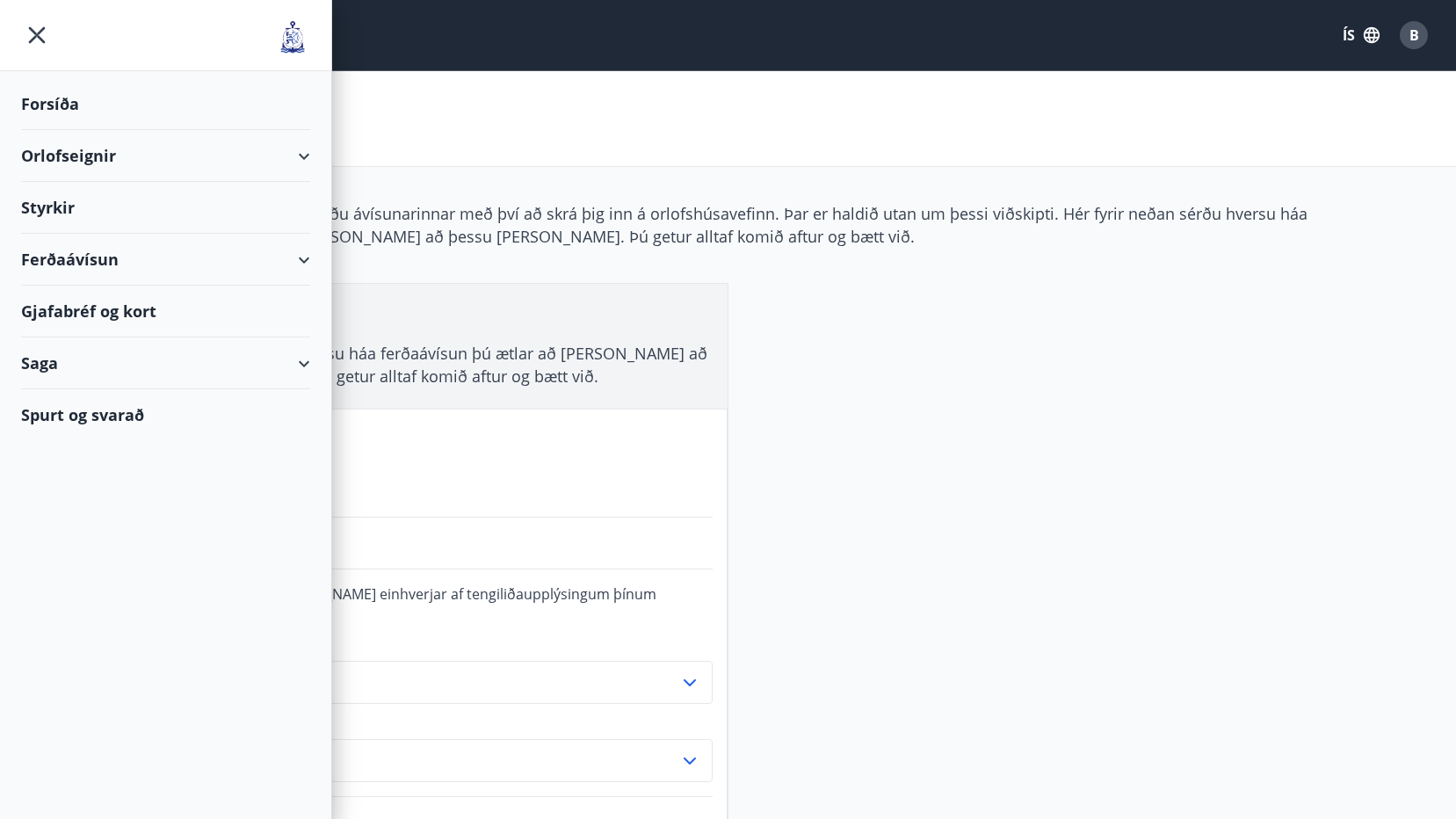
click at [69, 151] on div "Orlofseignir" at bounding box center [165, 156] width 289 height 51
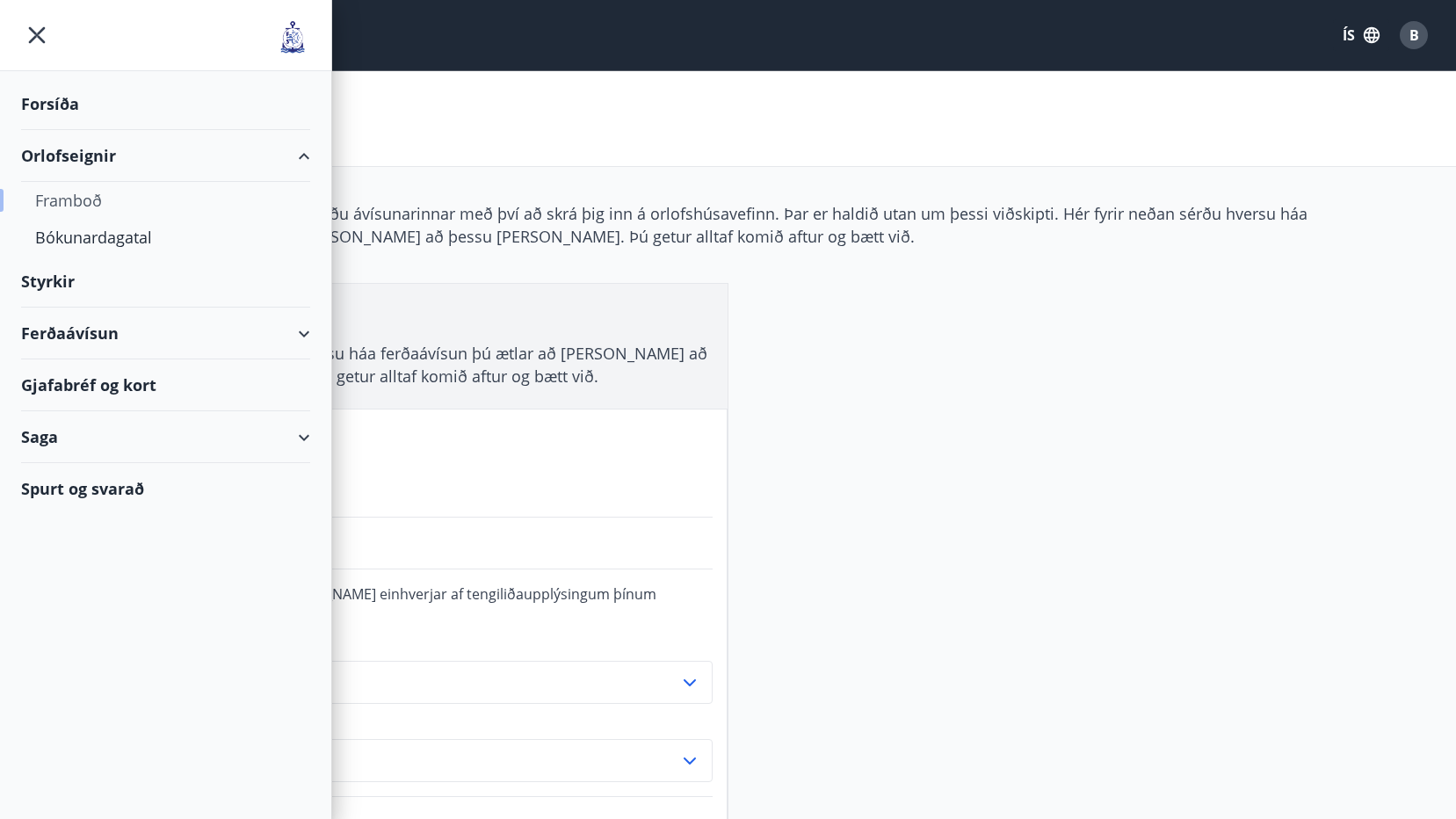
click at [66, 194] on div "Framboð" at bounding box center [166, 200] width 261 height 37
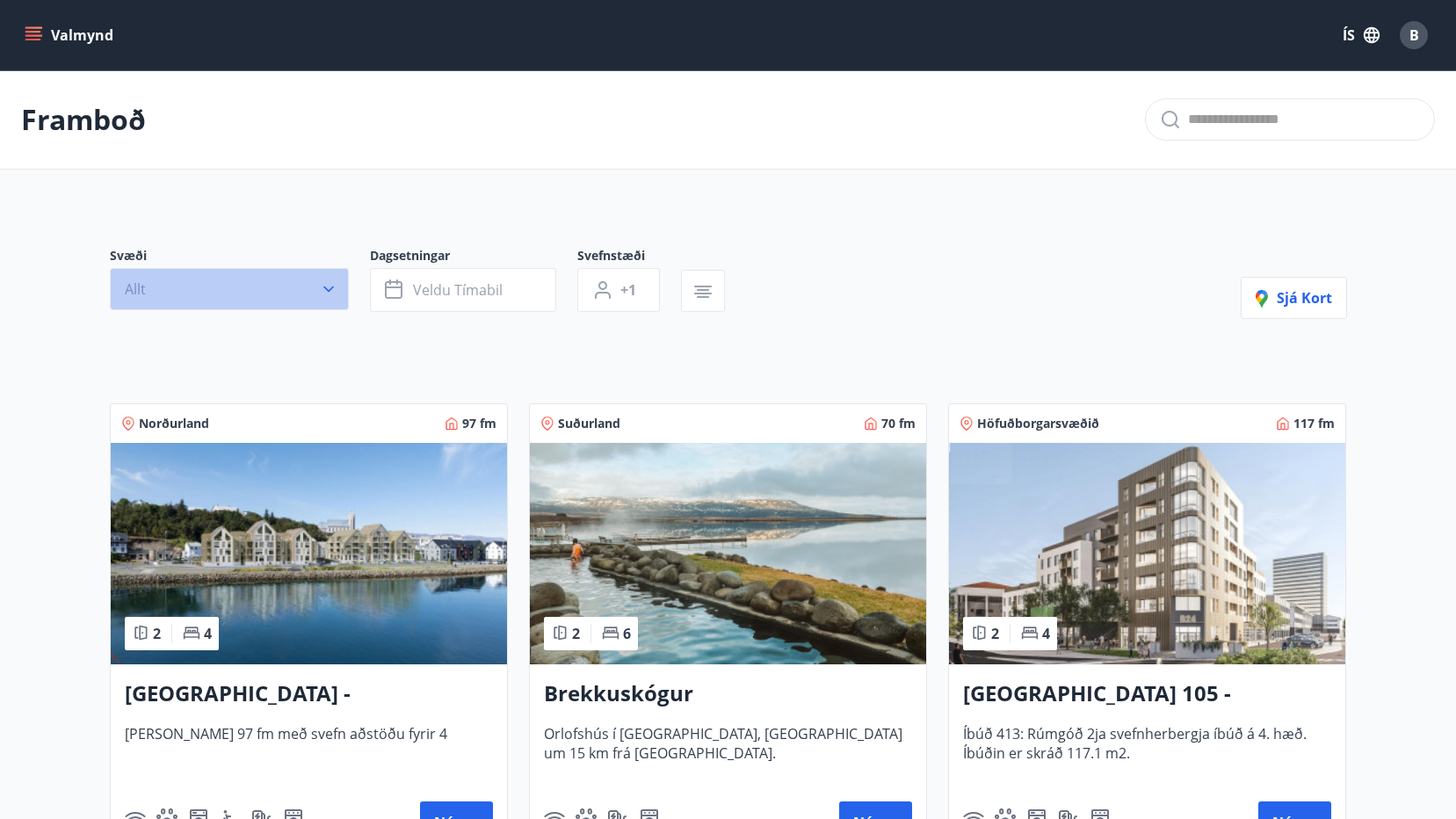
click at [331, 284] on icon "button" at bounding box center [329, 289] width 17 height 17
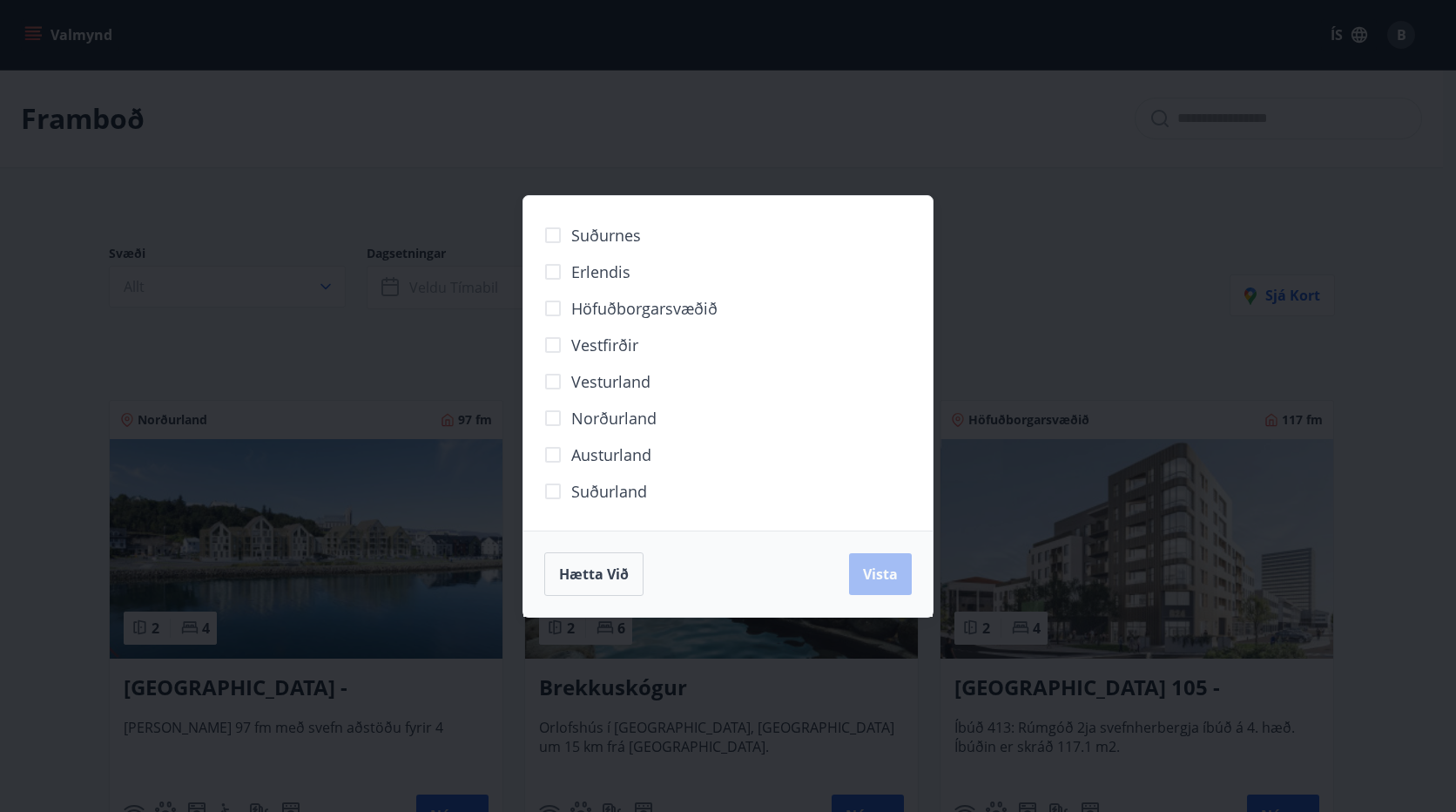
click at [596, 266] on span "Erlendis" at bounding box center [601, 272] width 59 height 23
click at [878, 567] on span "Vista" at bounding box center [880, 574] width 35 height 19
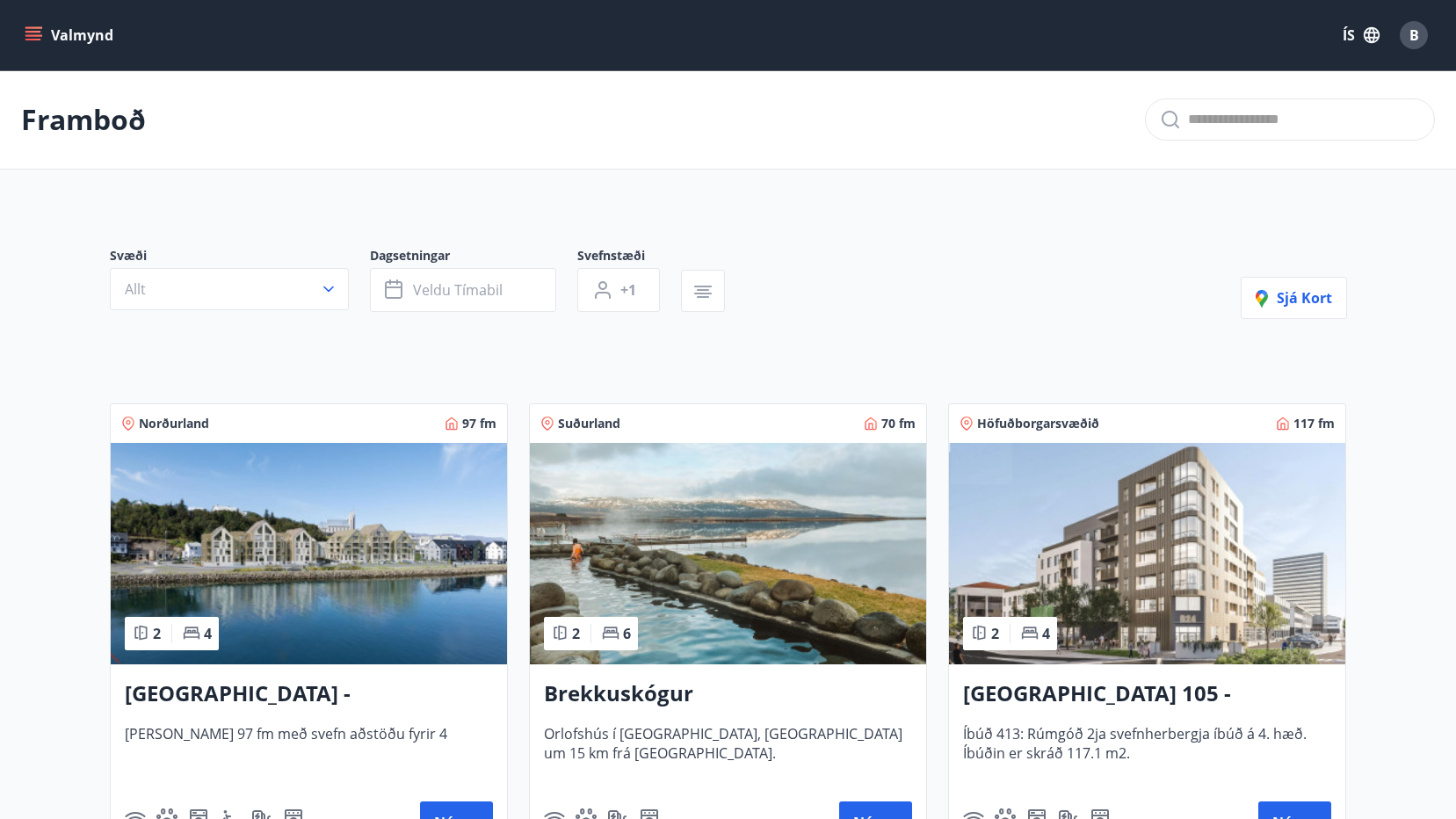
click at [29, 28] on icon "menu" at bounding box center [35, 29] width 19 height 2
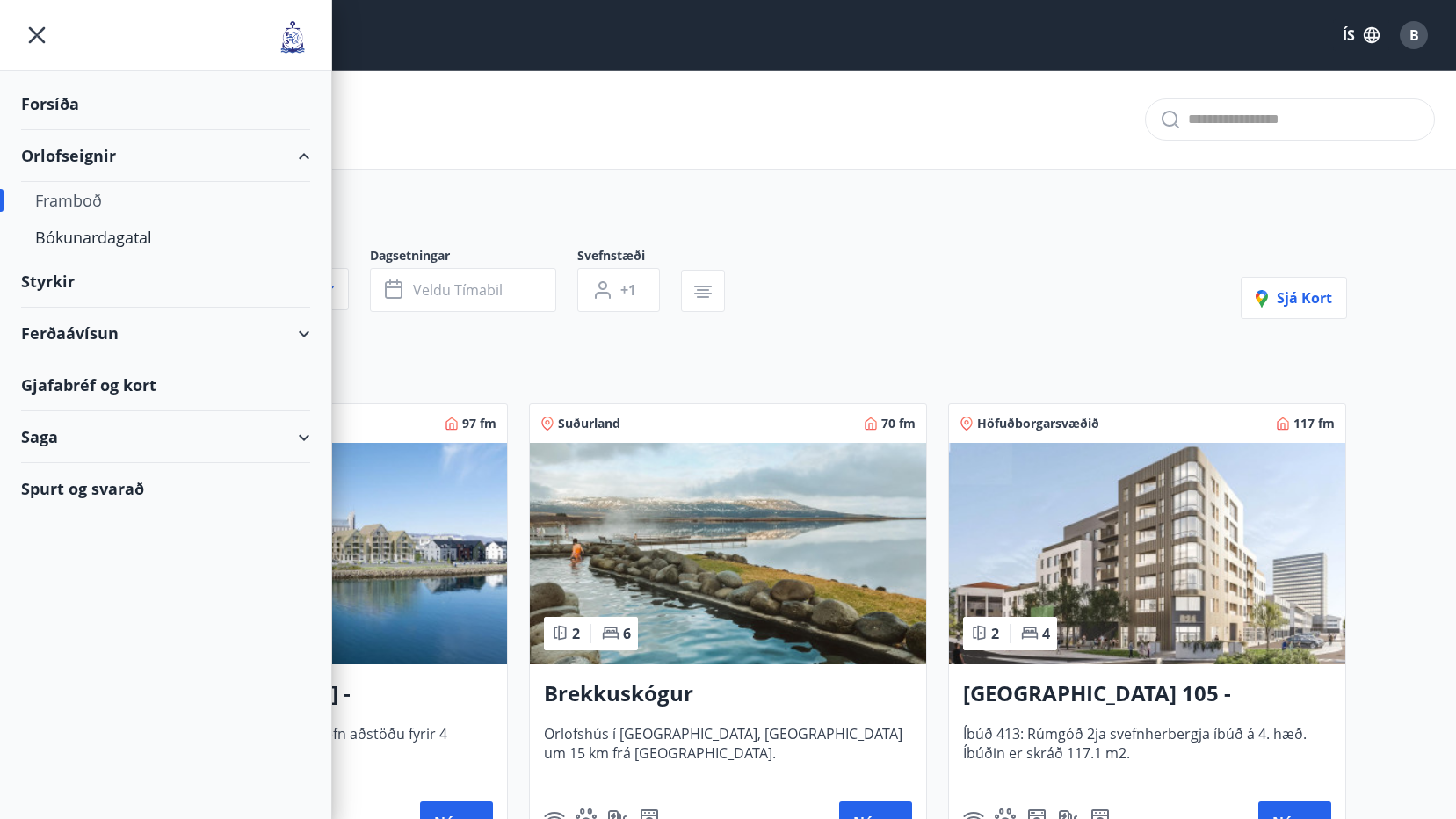
click at [88, 330] on div "Ferðaávísun" at bounding box center [165, 333] width 289 height 51
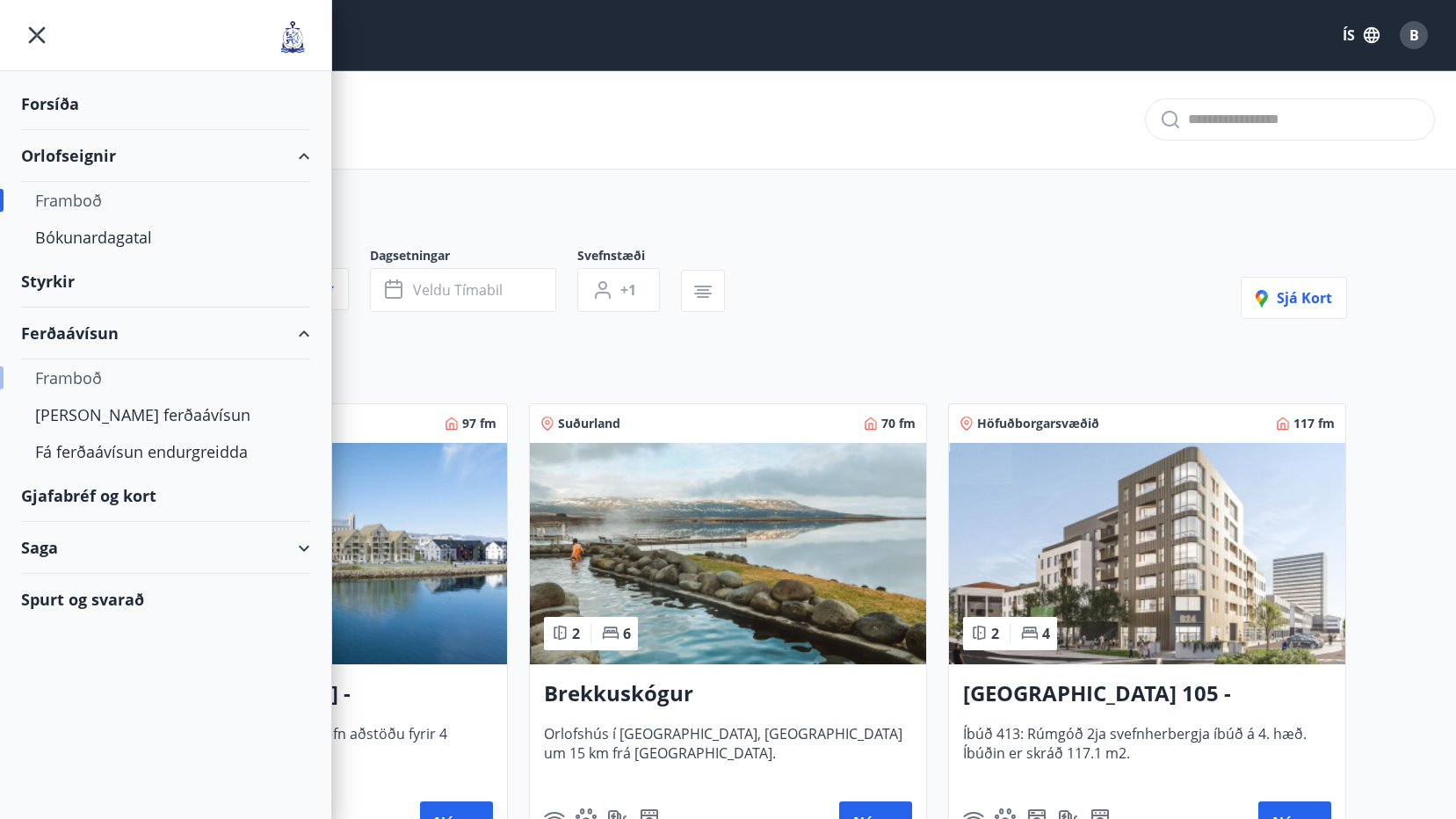
click at [81, 370] on div "Framboð" at bounding box center [166, 377] width 261 height 37
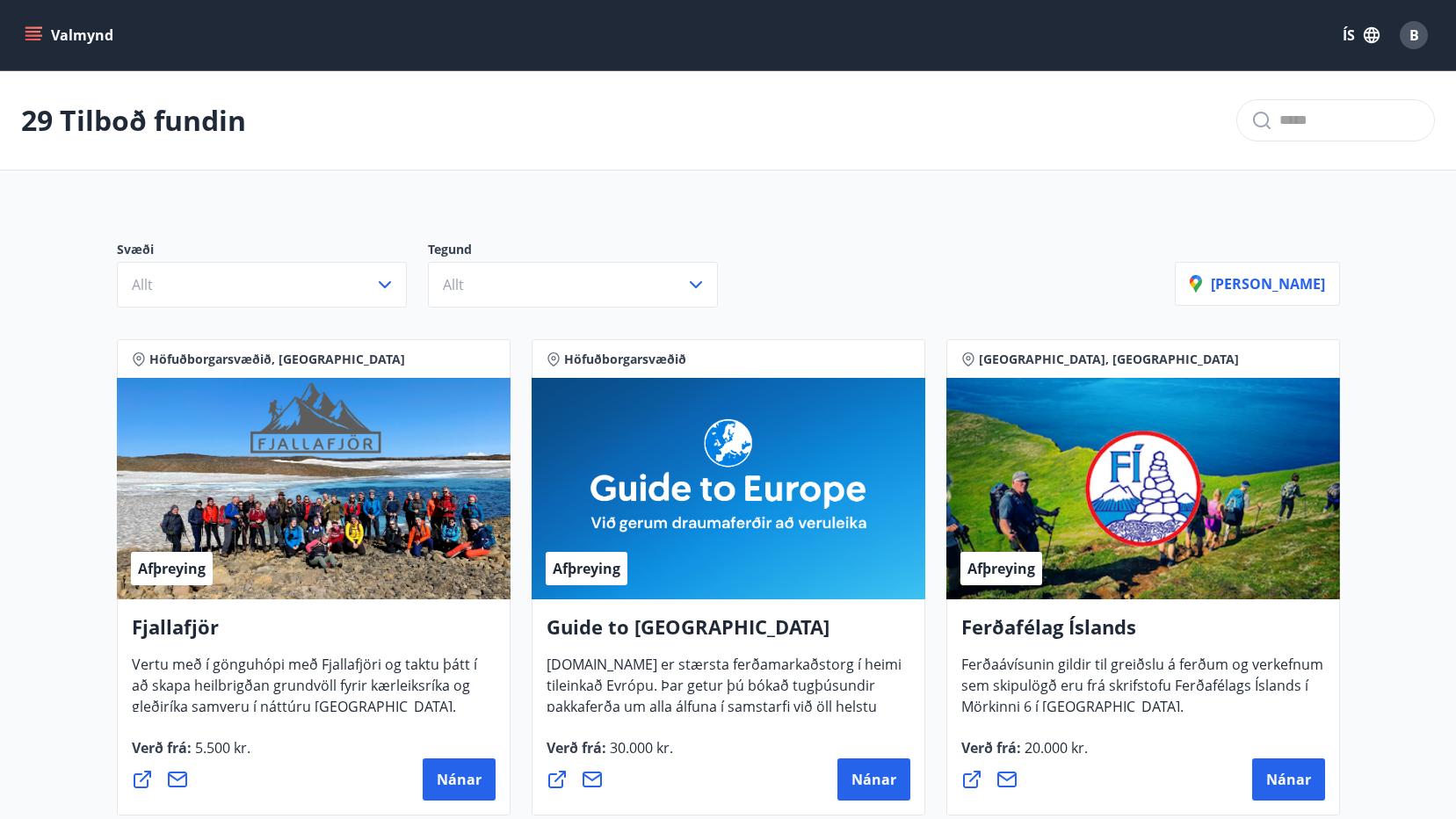
click at [34, 28] on icon "menu" at bounding box center [35, 29] width 19 height 2
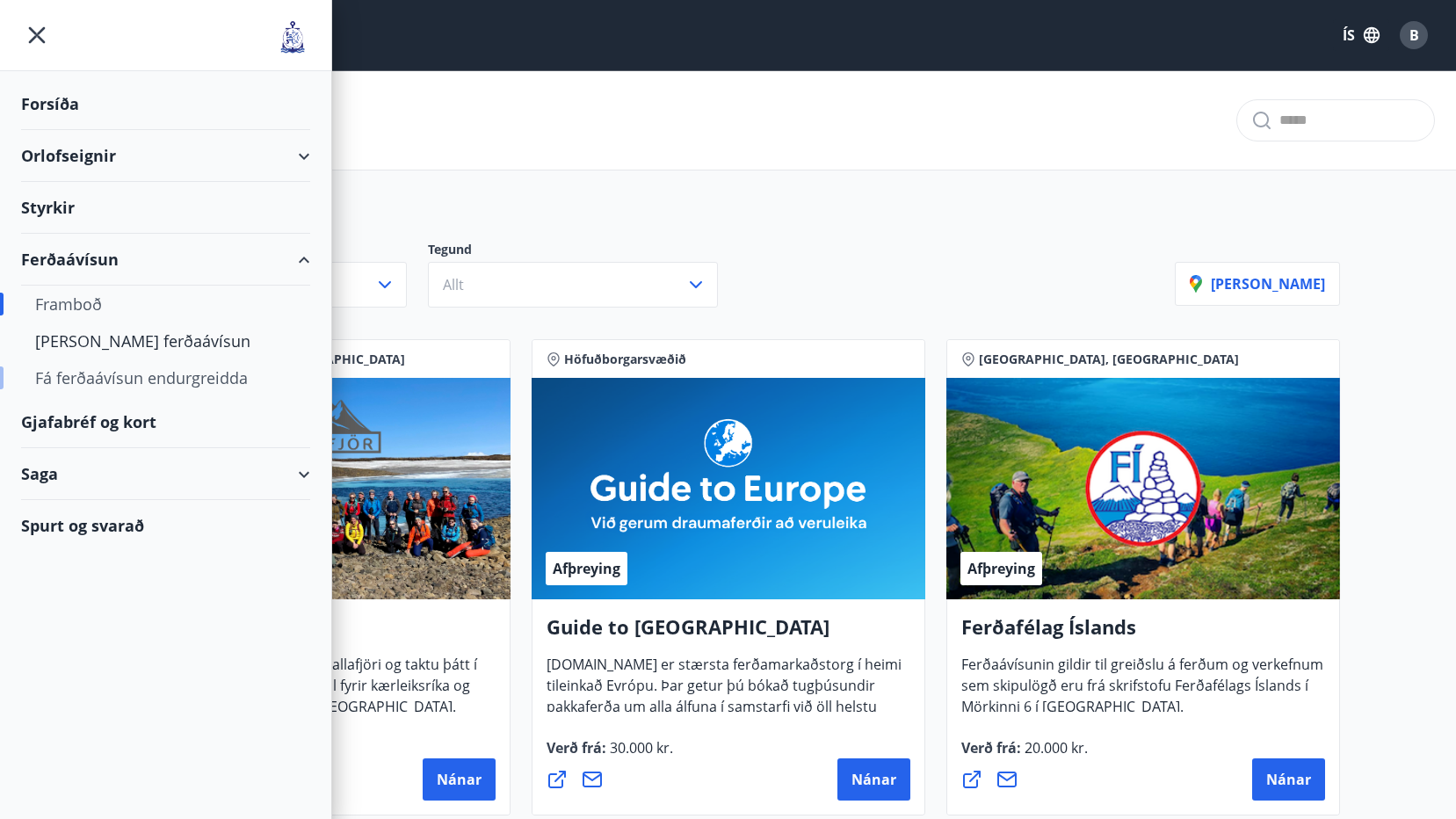
click at [109, 377] on div "Fá ferðaávísun endurgreidda" at bounding box center [166, 377] width 261 height 37
